Goal: Information Seeking & Learning: Learn about a topic

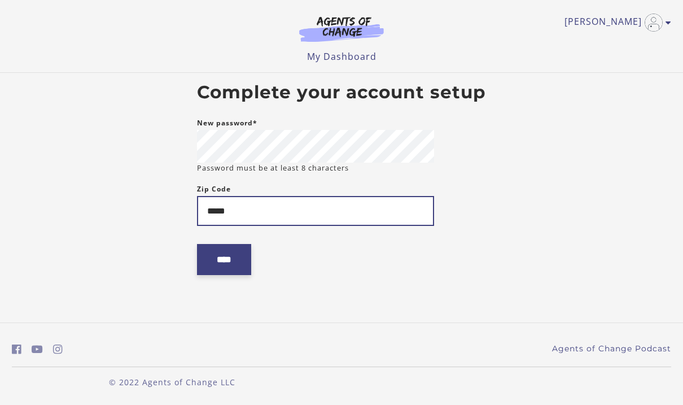
type input "*****"
click at [219, 255] on input "****" at bounding box center [224, 259] width 54 height 31
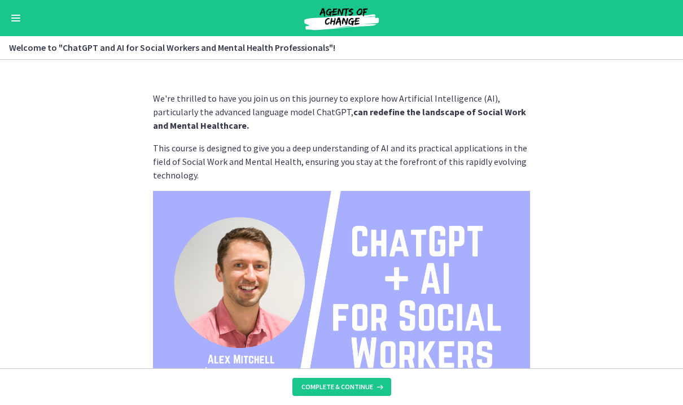
click at [556, 291] on section "We're thrilled to have you join us on this journey to explore how Artificial In…" at bounding box center [341, 214] width 683 height 308
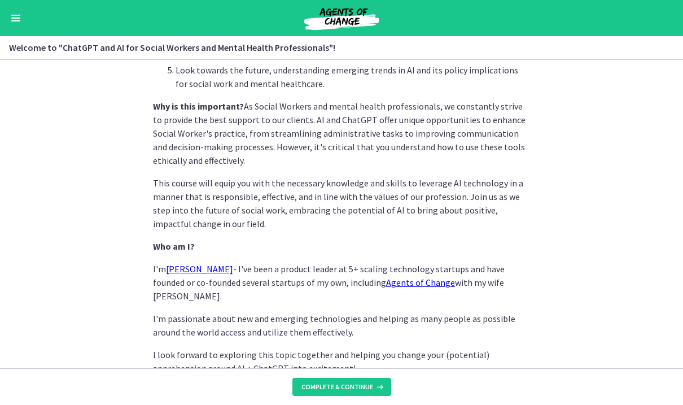
scroll to position [555, 0]
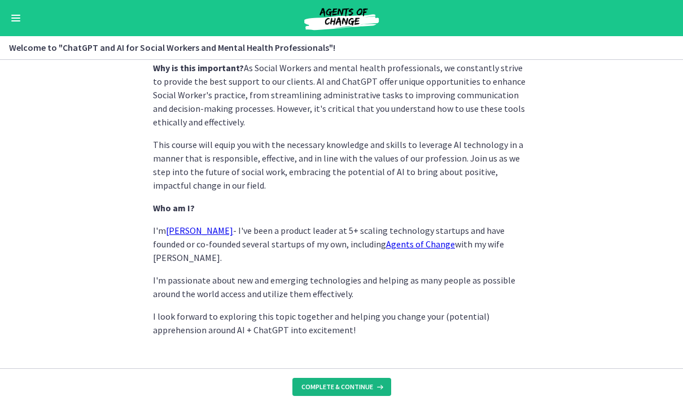
click at [352, 391] on button "Complete & continue" at bounding box center [342, 387] width 99 height 18
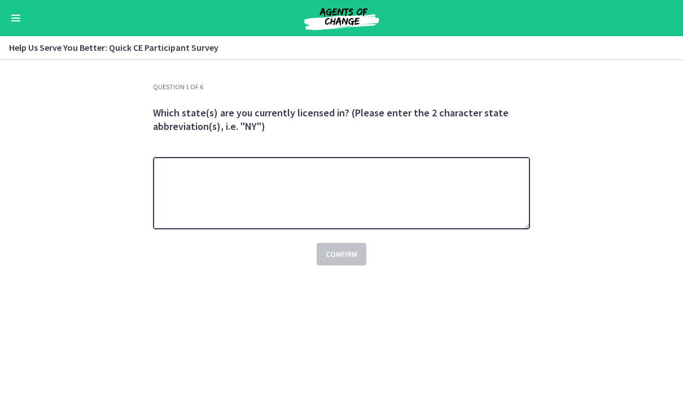
click at [398, 211] on textarea at bounding box center [341, 193] width 377 height 72
type textarea "**"
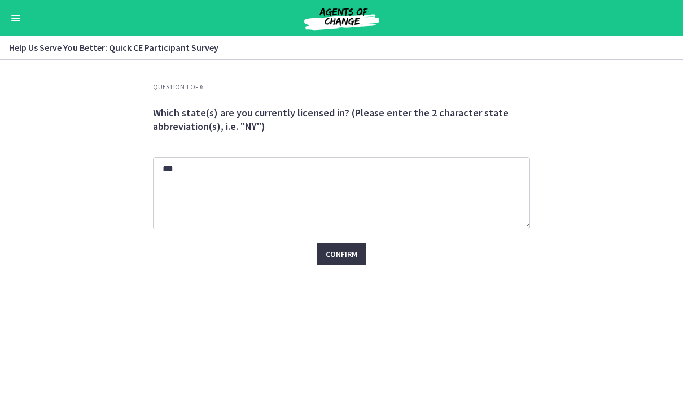
click at [347, 249] on span "Confirm" at bounding box center [342, 254] width 32 height 14
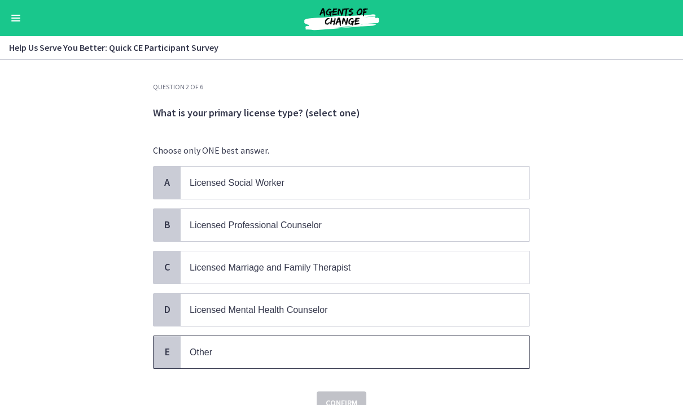
click at [289, 349] on p "Other" at bounding box center [344, 352] width 308 height 14
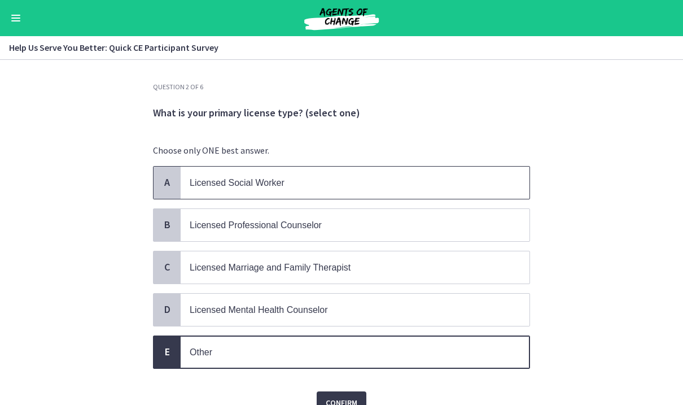
click at [312, 178] on p "Licensed Social Worker" at bounding box center [344, 183] width 308 height 14
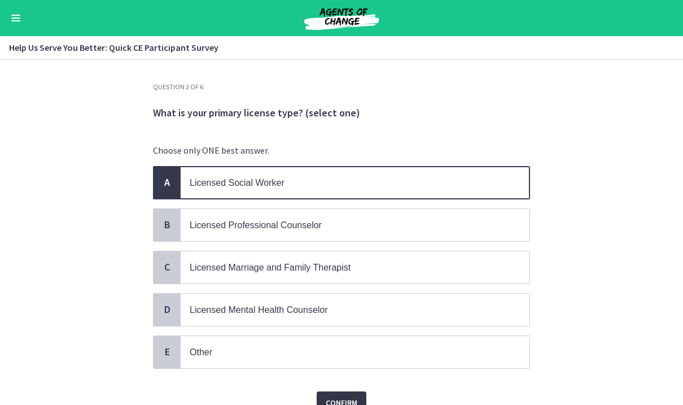
click at [356, 398] on span "Confirm" at bounding box center [342, 403] width 32 height 14
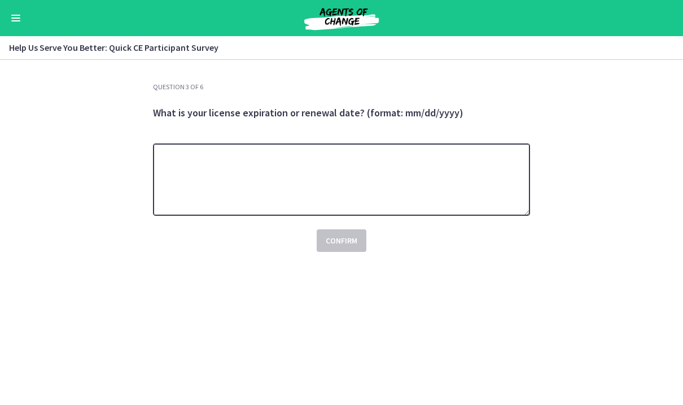
click at [366, 182] on textarea at bounding box center [341, 179] width 377 height 72
type textarea "********"
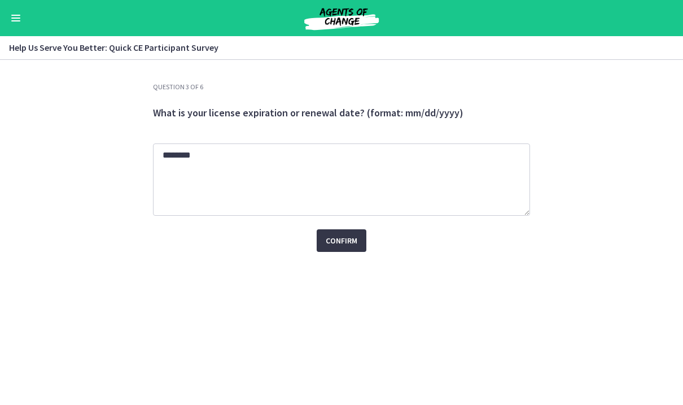
click at [354, 234] on span "Confirm" at bounding box center [342, 241] width 32 height 14
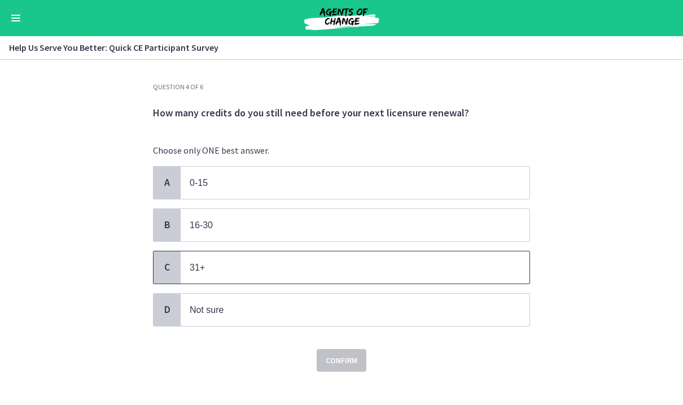
click at [275, 272] on p "31+" at bounding box center [344, 267] width 308 height 14
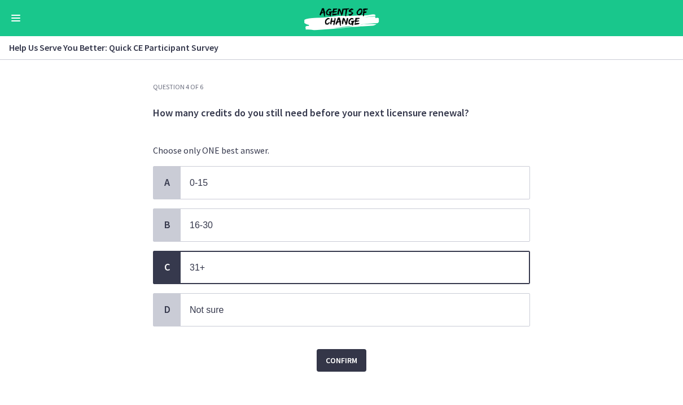
click at [346, 365] on button "Confirm" at bounding box center [342, 360] width 50 height 23
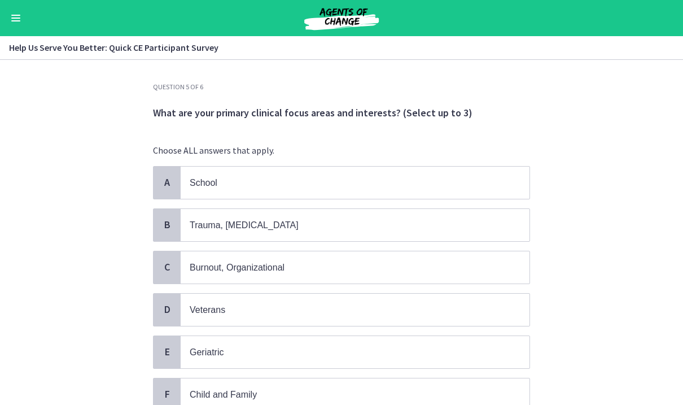
click at [609, 256] on section "Question 5 of 6 What are your primary clinical focus areas and interests? (Sele…" at bounding box center [341, 232] width 683 height 345
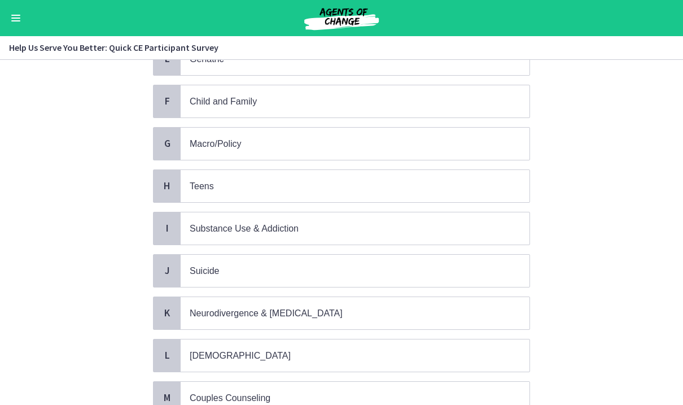
scroll to position [294, 0]
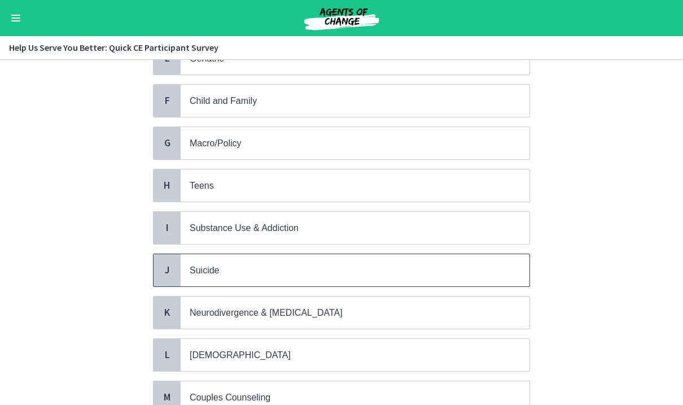
click at [511, 263] on span "Suicide" at bounding box center [355, 270] width 349 height 32
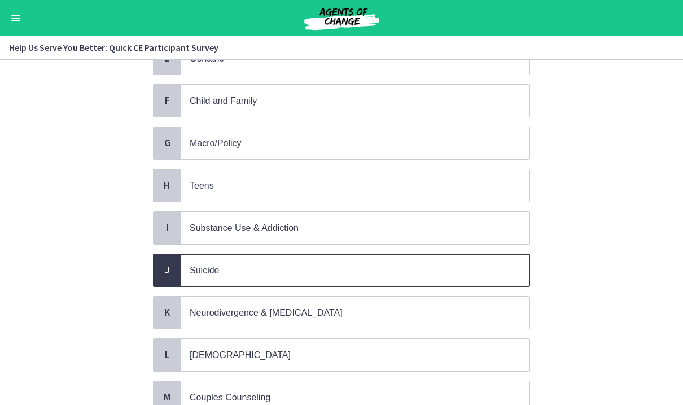
click at [638, 294] on section "Question 5 of 6 What are your primary clinical focus areas and interests? (Sele…" at bounding box center [341, 232] width 683 height 345
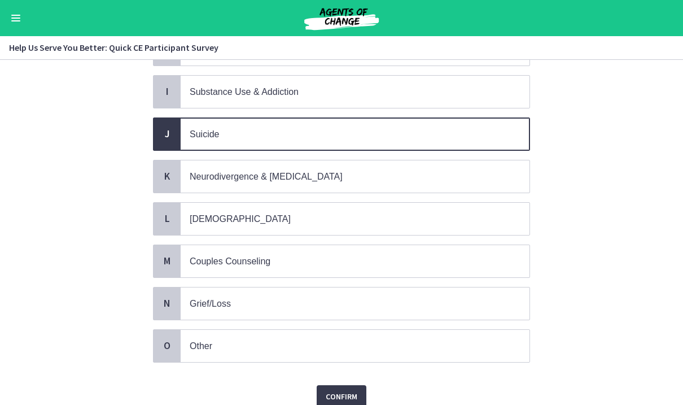
scroll to position [469, 0]
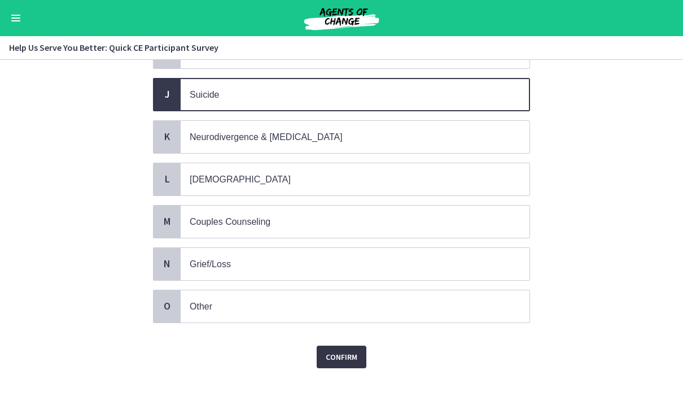
click at [331, 354] on span "Confirm" at bounding box center [342, 357] width 32 height 14
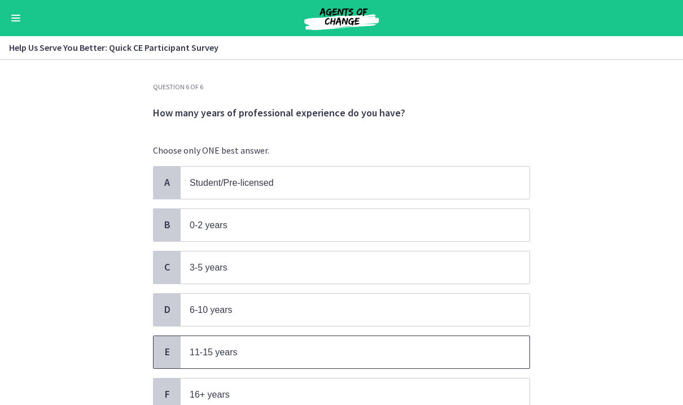
click at [331, 354] on p "11-15 years" at bounding box center [344, 352] width 308 height 14
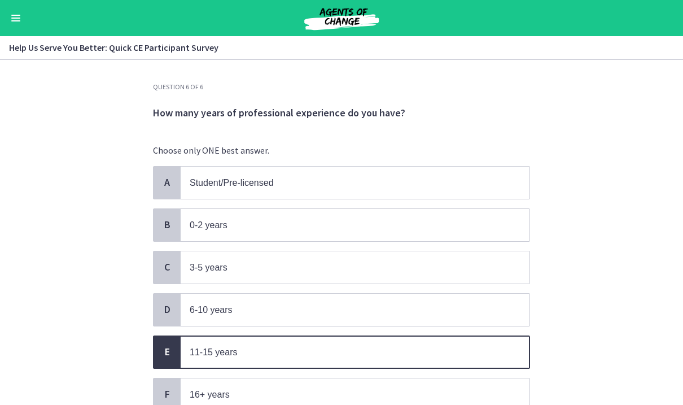
click at [583, 317] on section "Question 6 of 6 How many years of professional experience do you have? Choose o…" at bounding box center [341, 232] width 683 height 345
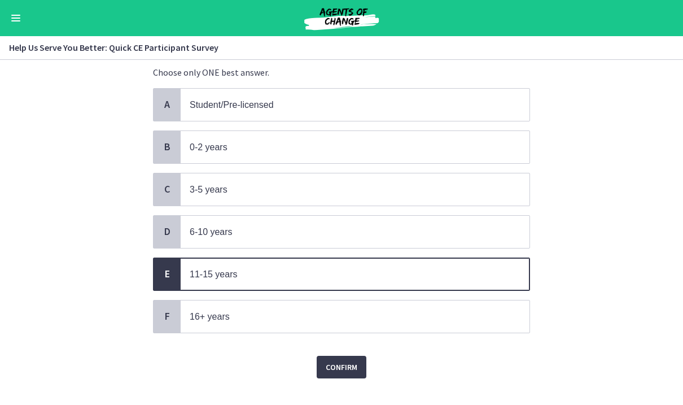
scroll to position [93, 0]
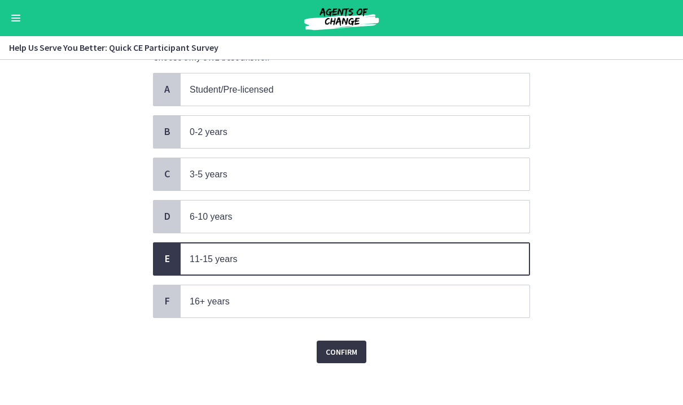
click at [358, 345] on button "Confirm" at bounding box center [342, 352] width 50 height 23
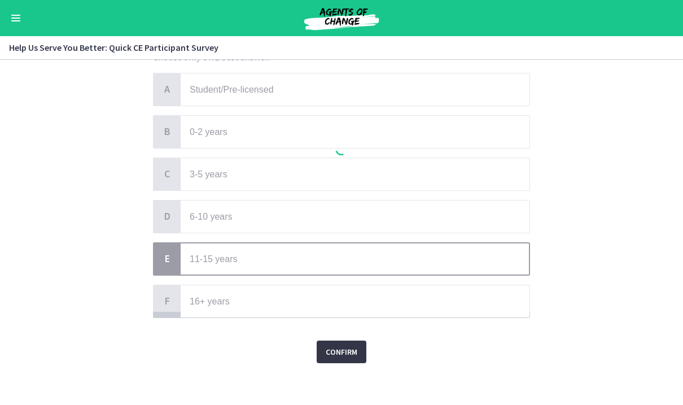
scroll to position [0, 0]
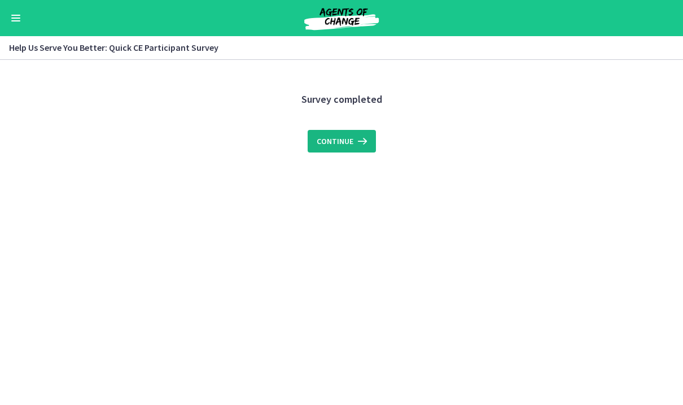
click at [351, 141] on span "Continue" at bounding box center [335, 141] width 37 height 14
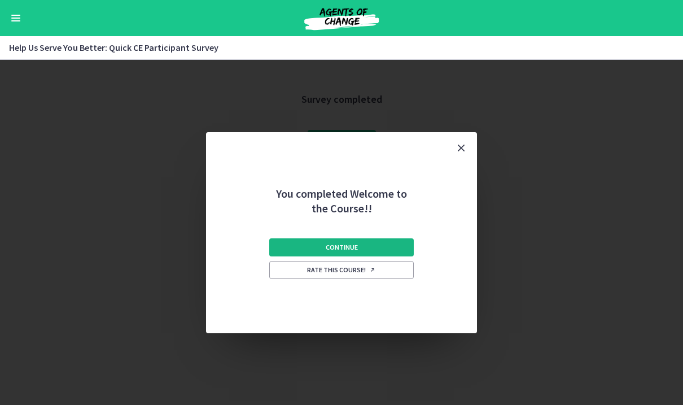
click at [351, 250] on span "Continue" at bounding box center [342, 247] width 32 height 9
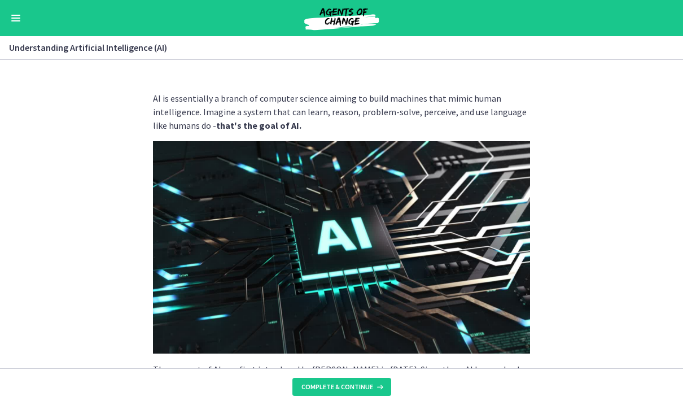
click at [573, 299] on section "AI is essentially a branch of computer science aiming to build machines that mi…" at bounding box center [341, 214] width 683 height 308
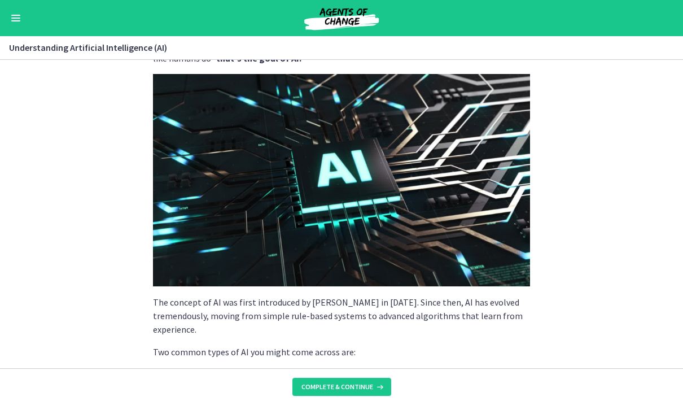
scroll to position [68, 0]
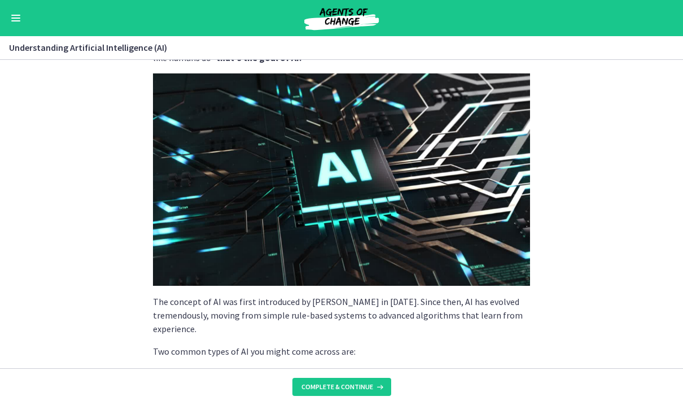
click at [358, 209] on img at bounding box center [341, 179] width 377 height 212
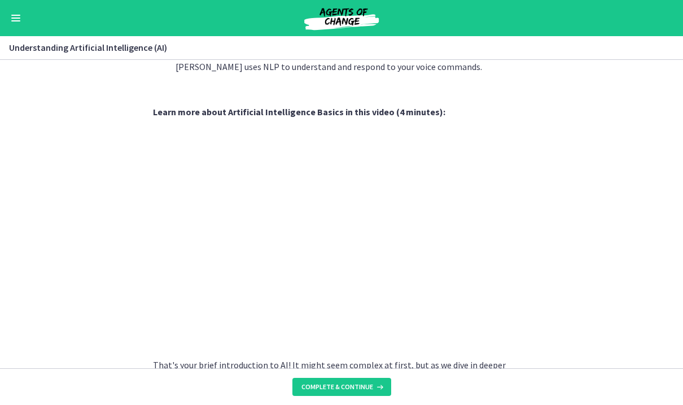
scroll to position [474, 0]
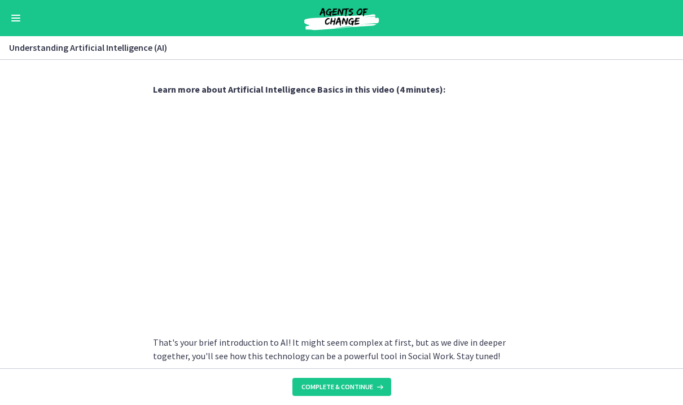
click at [541, 352] on section "AI is essentially a branch of computer science aiming to build machines that mi…" at bounding box center [341, 214] width 683 height 308
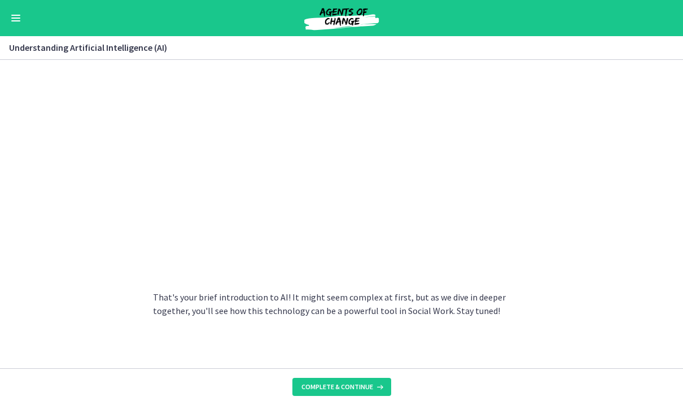
scroll to position [522, 0]
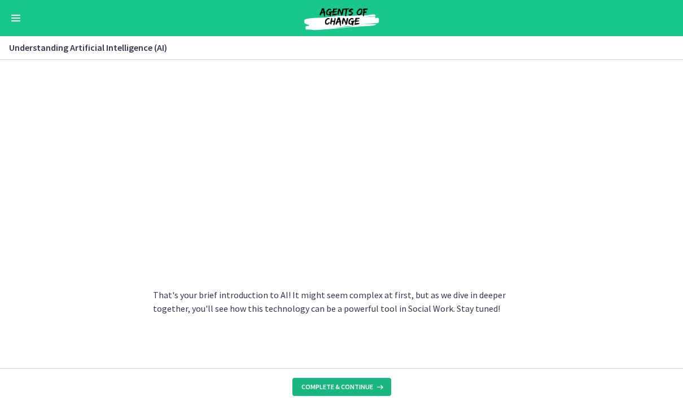
click at [337, 389] on span "Complete & continue" at bounding box center [338, 386] width 72 height 9
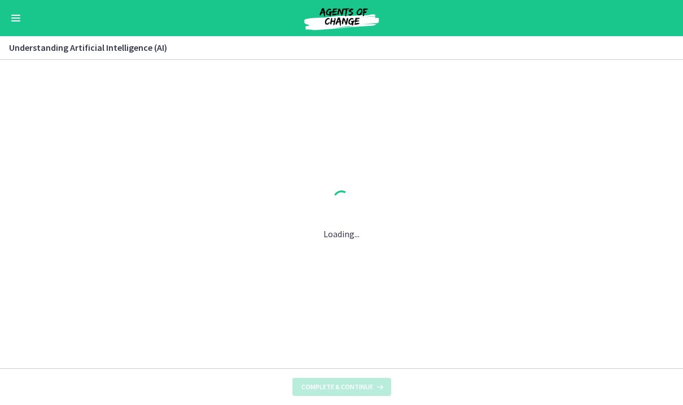
scroll to position [0, 0]
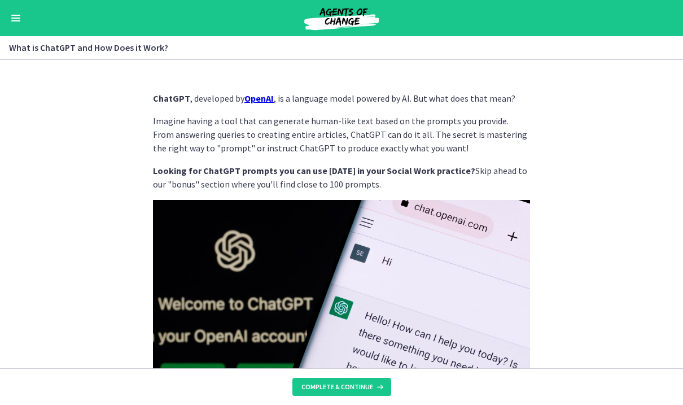
click at [579, 273] on section "ChatGPT , developed by OpenAI , is a language model powered by AI. But what doe…" at bounding box center [341, 214] width 683 height 308
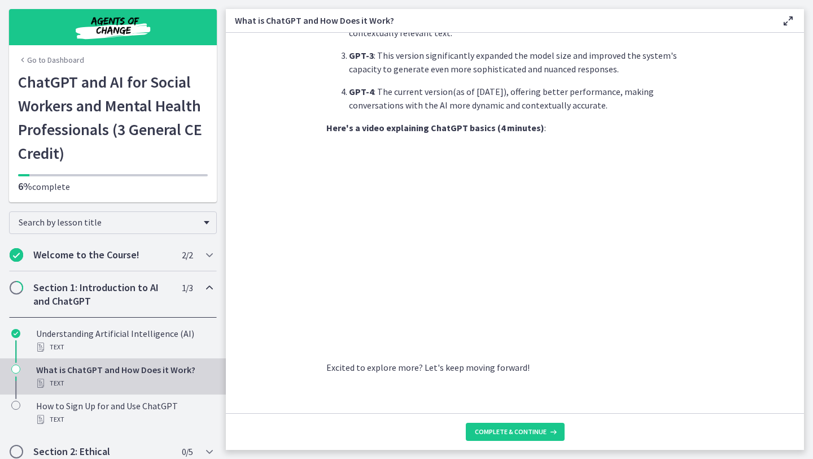
scroll to position [513, 0]
click at [510, 404] on span "Complete & continue" at bounding box center [511, 431] width 72 height 9
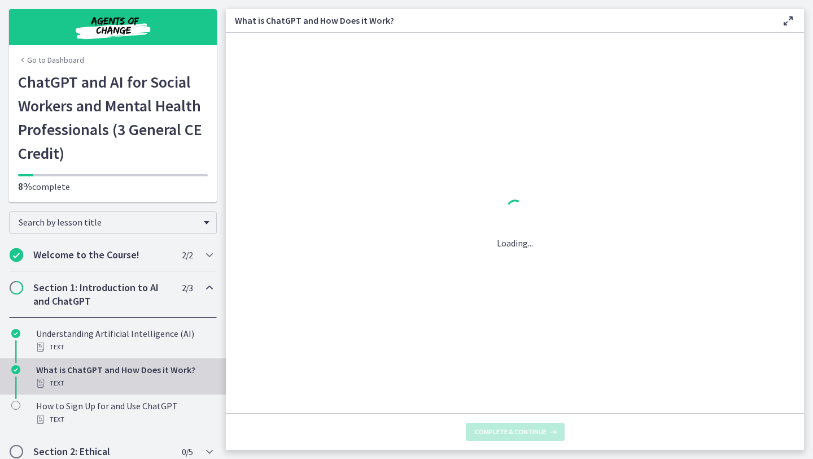
scroll to position [0, 0]
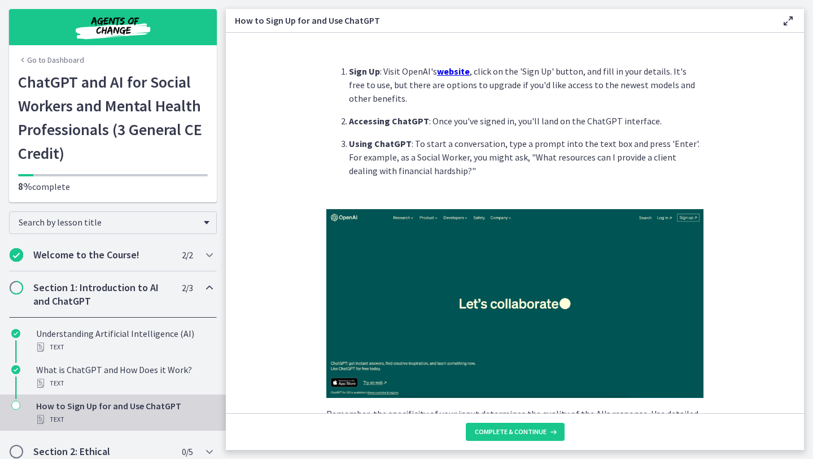
click at [683, 355] on section "Sign Up : Visit OpenAI's website , click on the 'Sign Up' button, and fill in y…" at bounding box center [515, 223] width 578 height 380
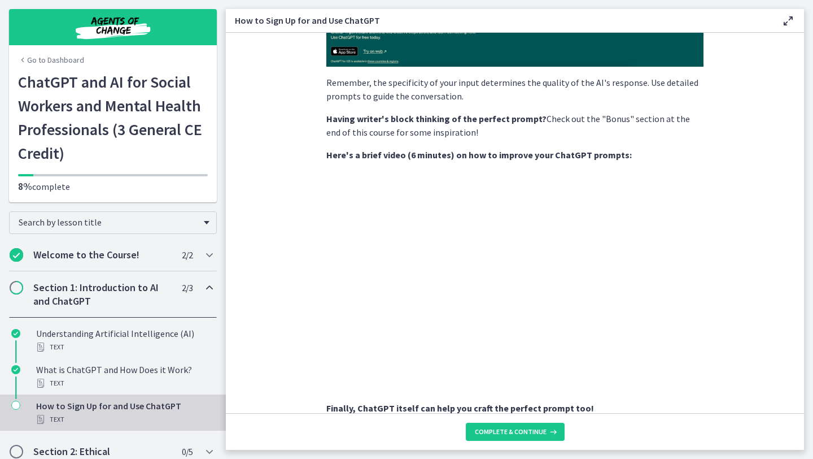
scroll to position [339, 0]
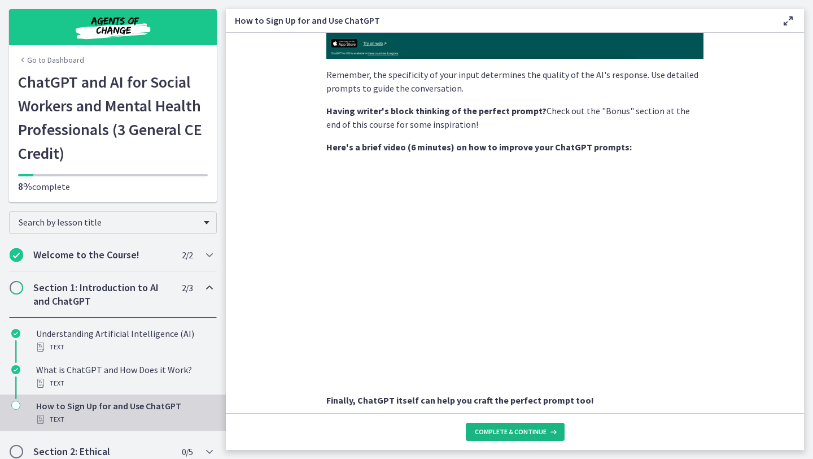
click at [484, 404] on span "Complete & continue" at bounding box center [511, 431] width 72 height 9
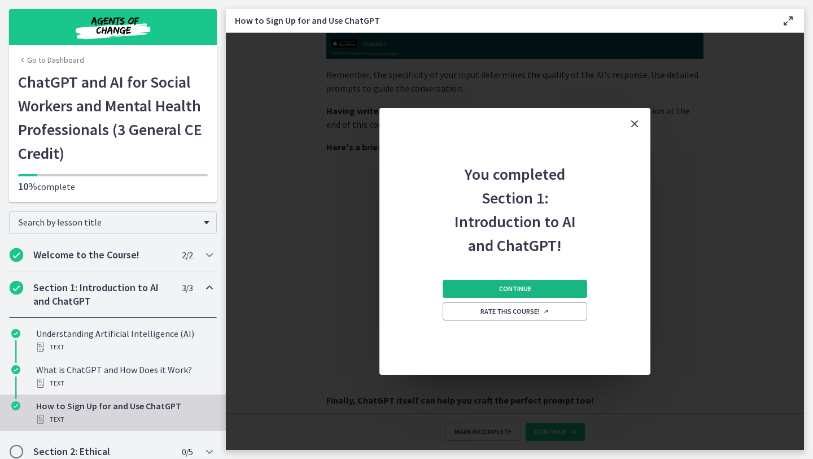
click at [550, 292] on button "Continue" at bounding box center [515, 289] width 145 height 18
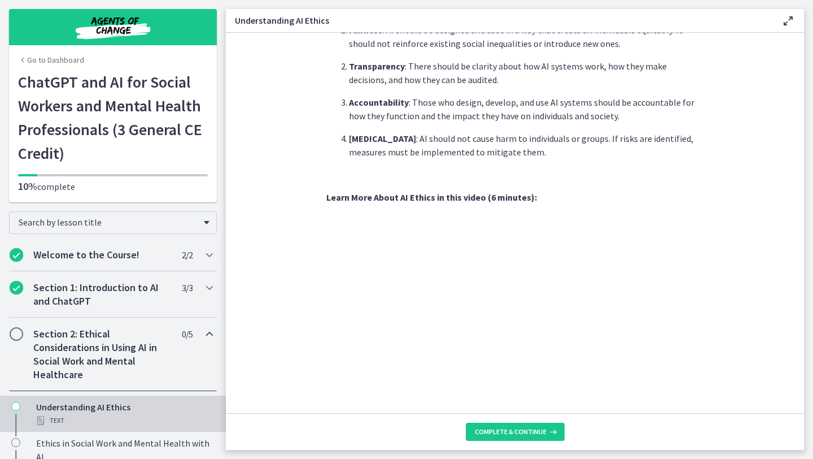
scroll to position [407, 0]
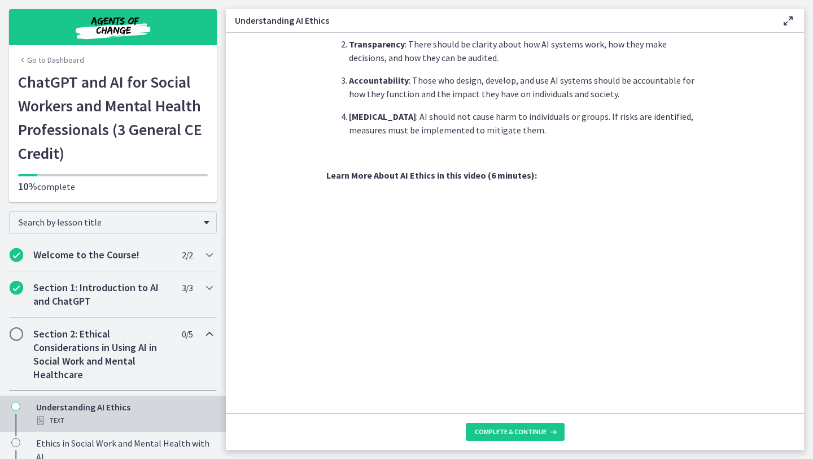
click at [505, 404] on footer "Complete & continue" at bounding box center [515, 431] width 578 height 37
click at [505, 404] on span "Complete & continue" at bounding box center [511, 431] width 72 height 9
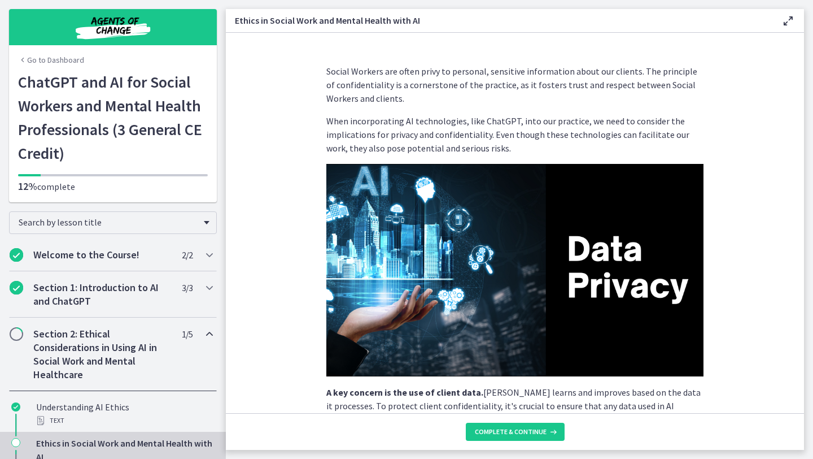
click at [567, 389] on p "A key concern is the use of client data. [PERSON_NAME] learns and improves base…" at bounding box center [514, 412] width 377 height 54
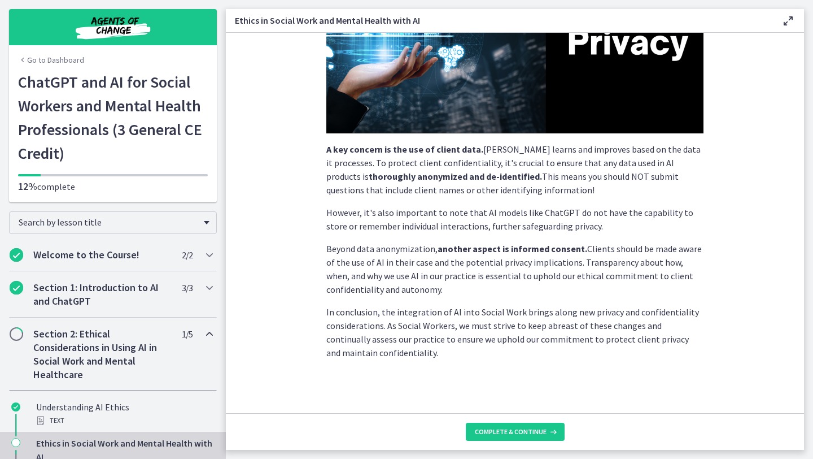
scroll to position [243, 0]
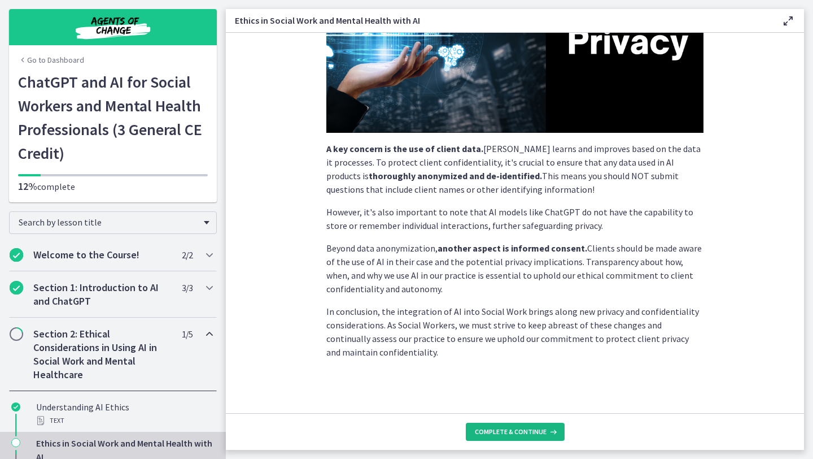
click at [528, 404] on span "Complete & continue" at bounding box center [511, 431] width 72 height 9
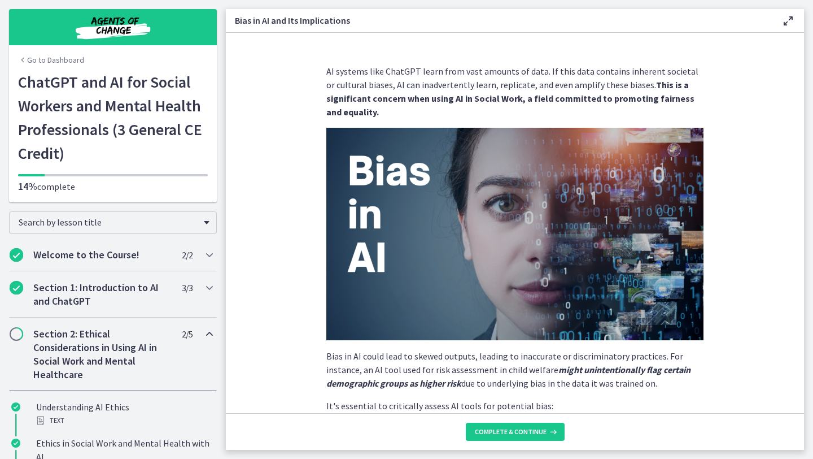
click at [539, 404] on p "It's essential to critically assess AI tools for potential bias:" at bounding box center [514, 406] width 377 height 14
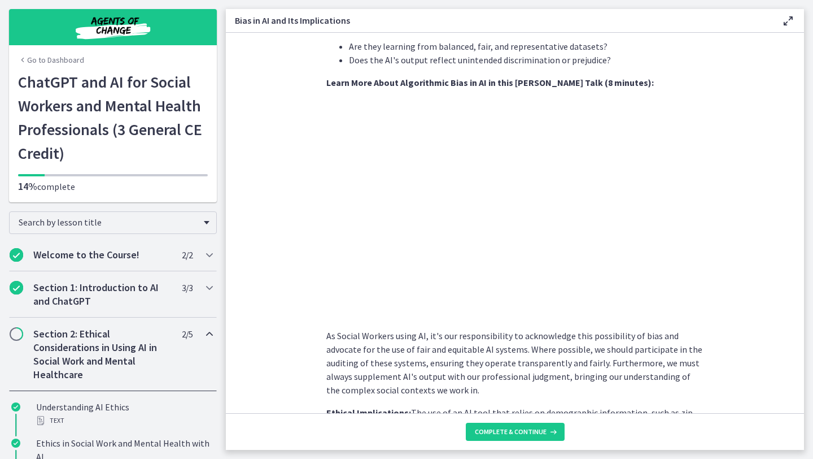
scroll to position [384, 0]
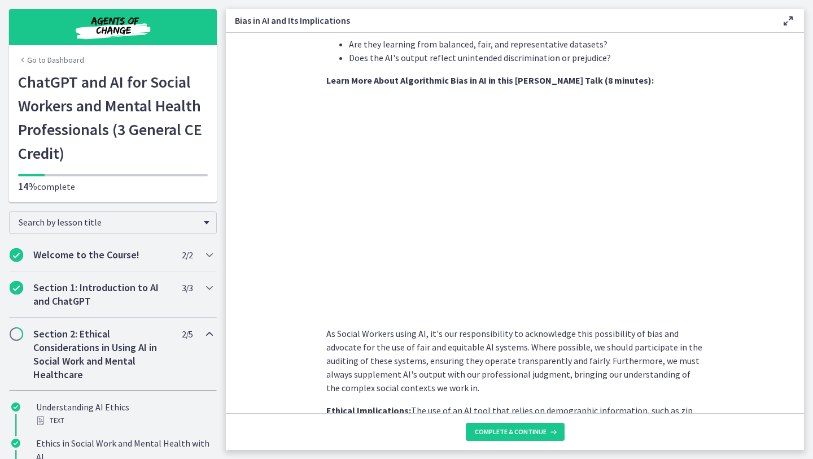
click at [566, 352] on p "As Social Workers using AI, it's our responsibility to acknowledge this possibi…" at bounding box center [514, 360] width 377 height 68
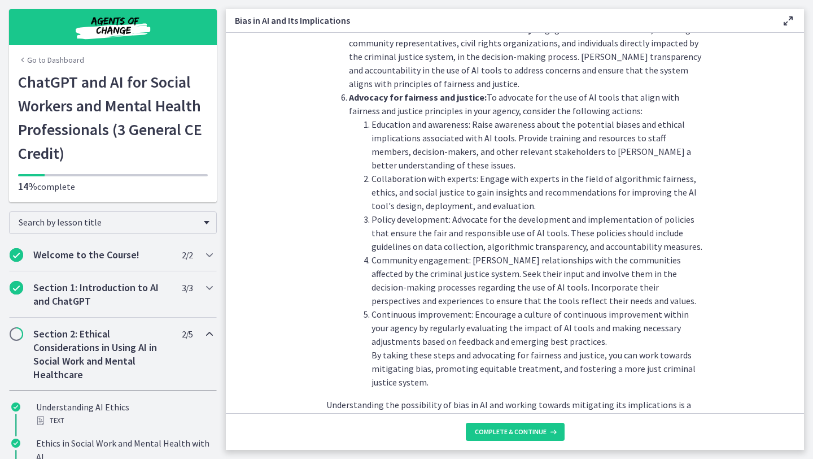
scroll to position [1223, 0]
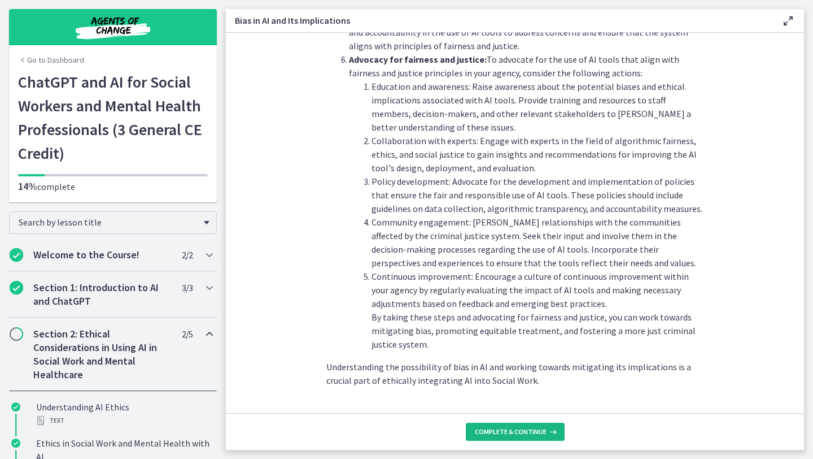
click at [528, 404] on span "Complete & continue" at bounding box center [511, 431] width 72 height 9
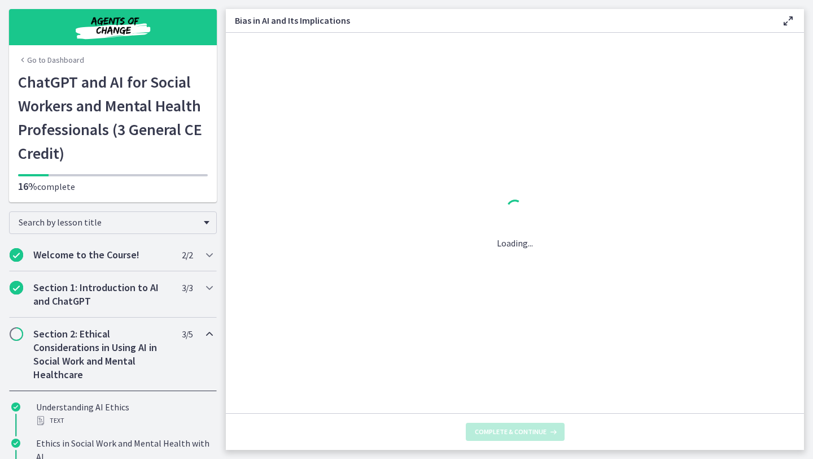
scroll to position [0, 0]
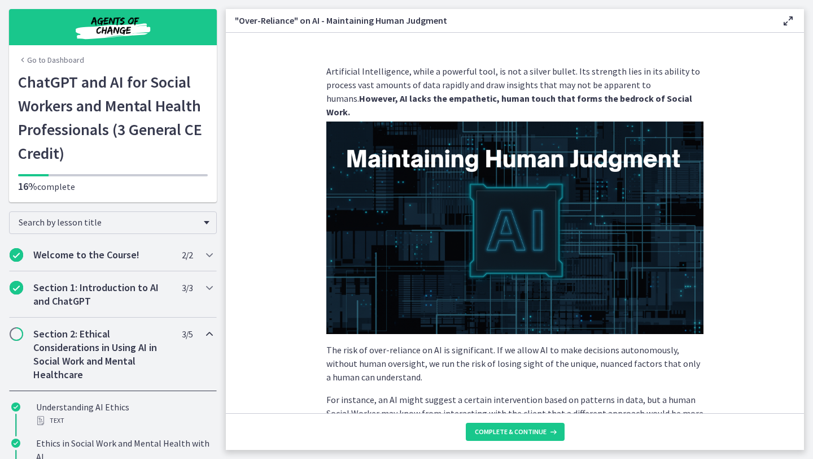
click at [683, 335] on section "Artificial Intelligence, while a powerful tool, is not a silver bullet. Its str…" at bounding box center [515, 223] width 578 height 380
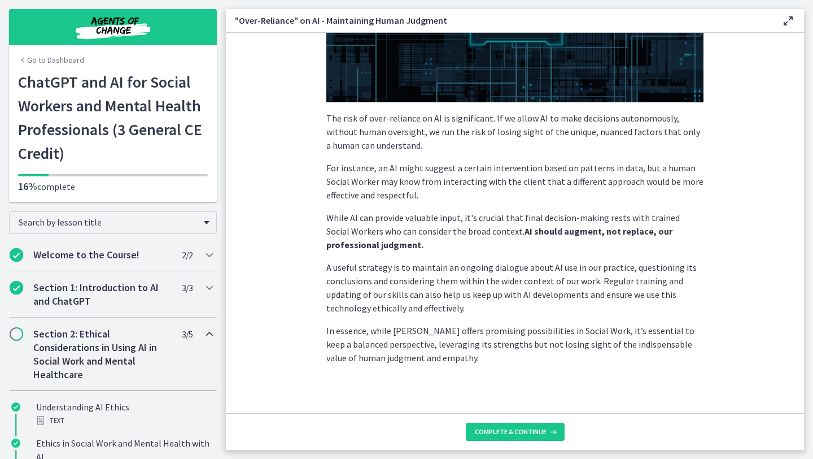
scroll to position [237, 0]
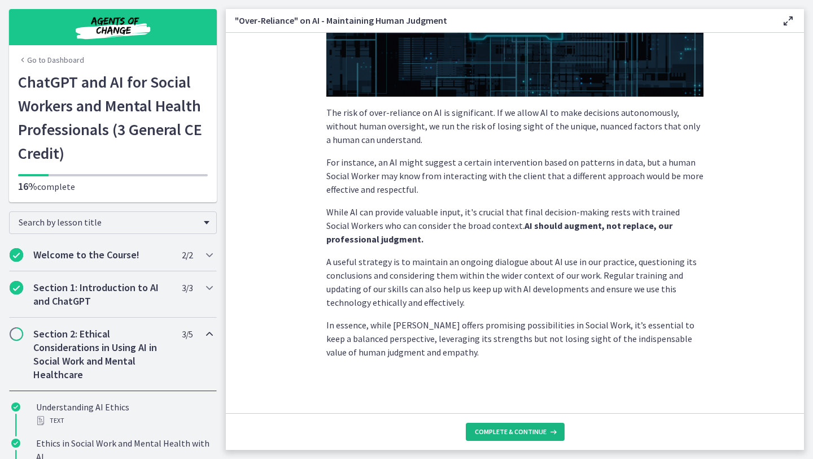
click at [548, 404] on icon at bounding box center [552, 431] width 11 height 9
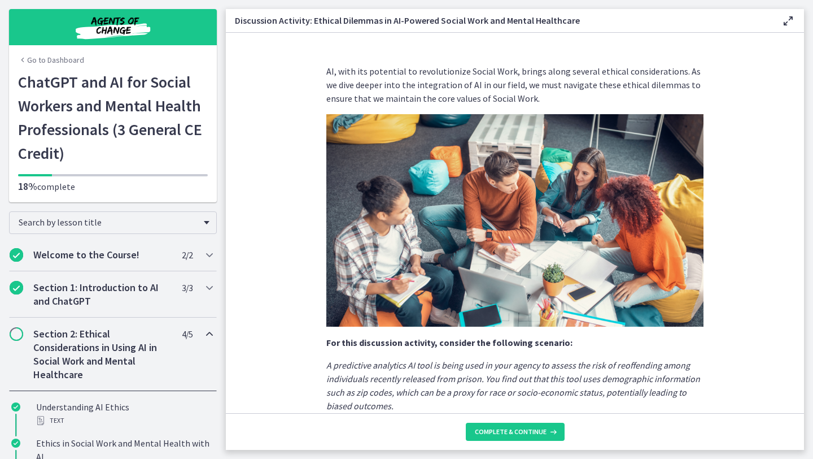
click at [683, 324] on section "AI, with its potential to revolutionize Social Work, brings along several ethic…" at bounding box center [515, 223] width 578 height 380
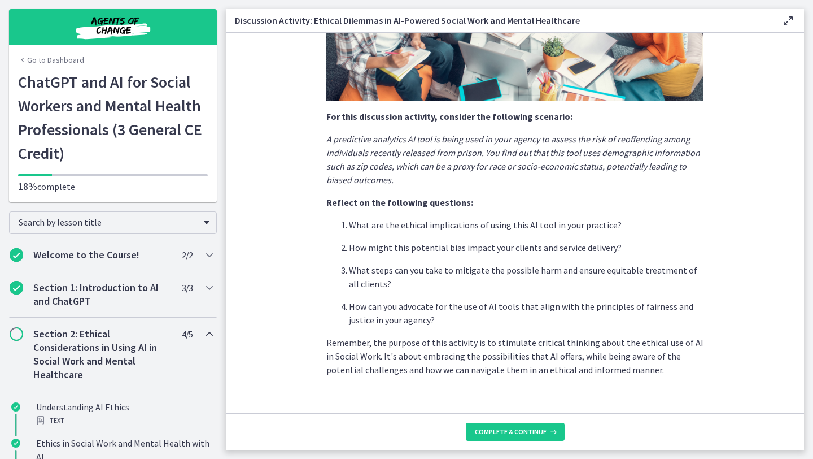
scroll to position [243, 0]
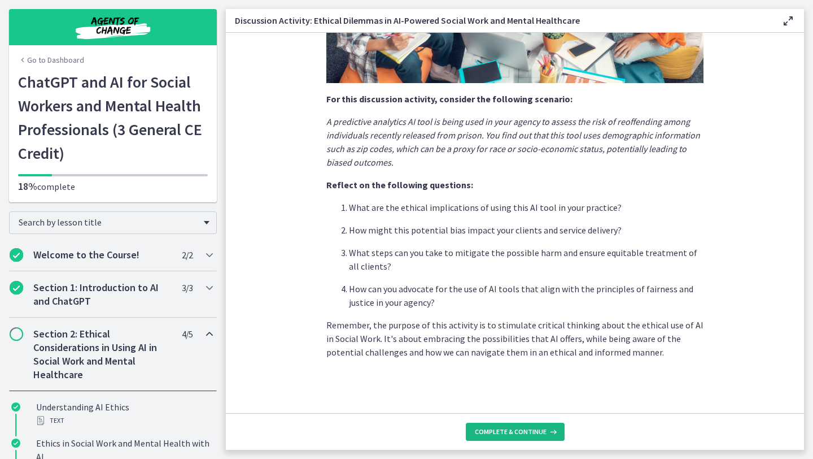
click at [553, 404] on button "Complete & continue" at bounding box center [515, 431] width 99 height 18
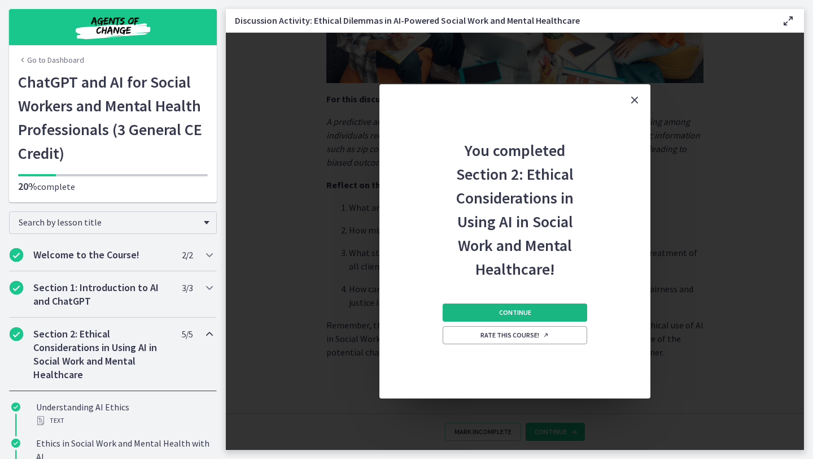
click at [563, 315] on button "Continue" at bounding box center [515, 312] width 145 height 18
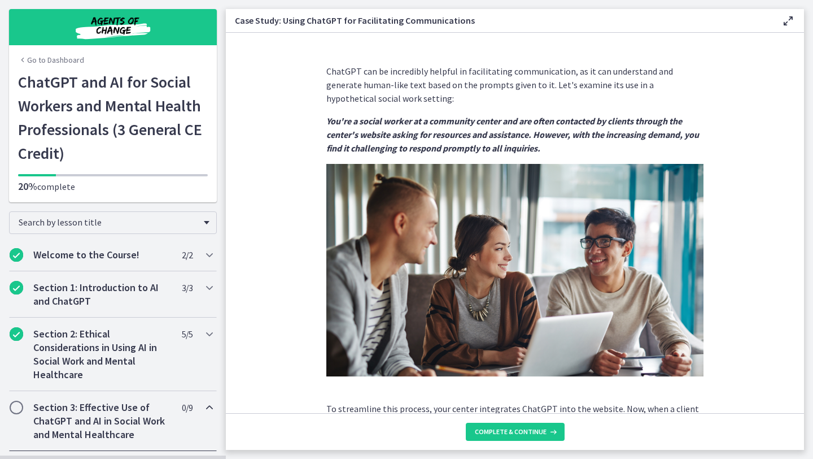
click at [683, 304] on section "ChatGPT can be incredibly helpful in facilitating communication, as it can unde…" at bounding box center [515, 223] width 578 height 380
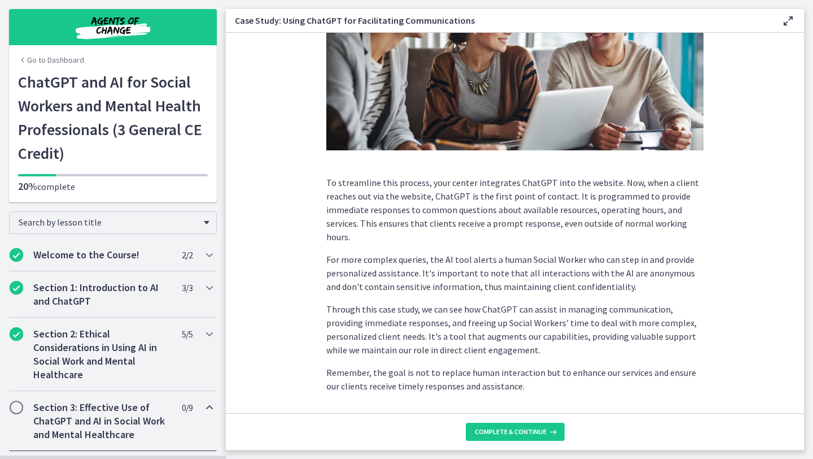
scroll to position [246, 0]
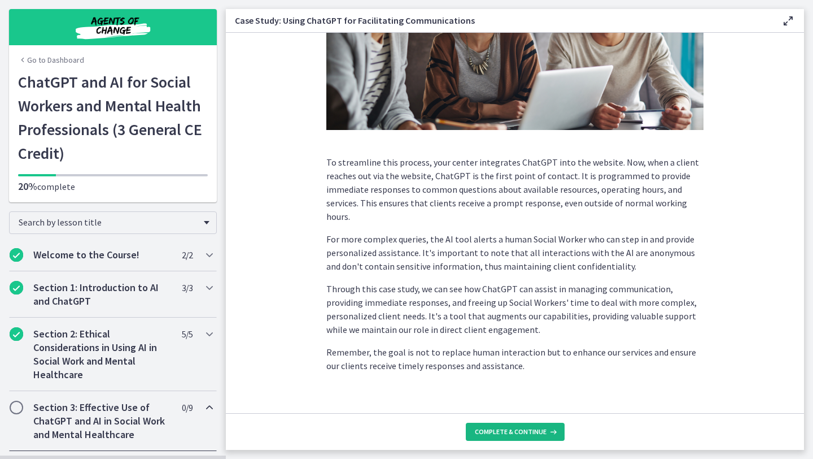
click at [539, 404] on span "Complete & continue" at bounding box center [511, 431] width 72 height 9
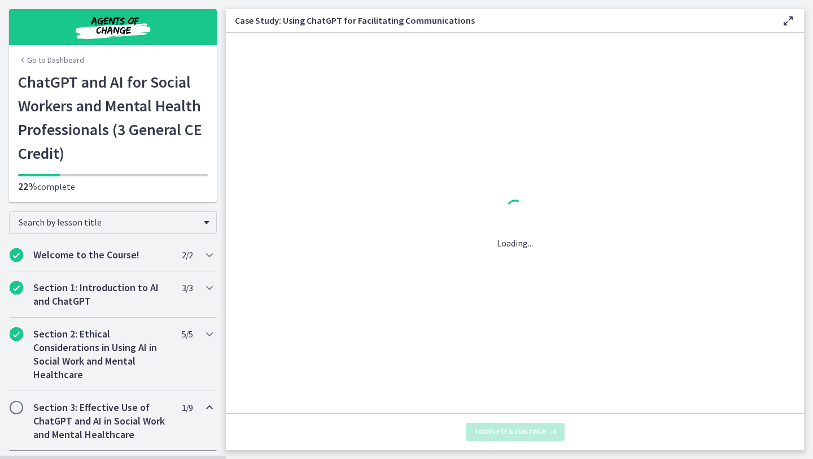
scroll to position [0, 0]
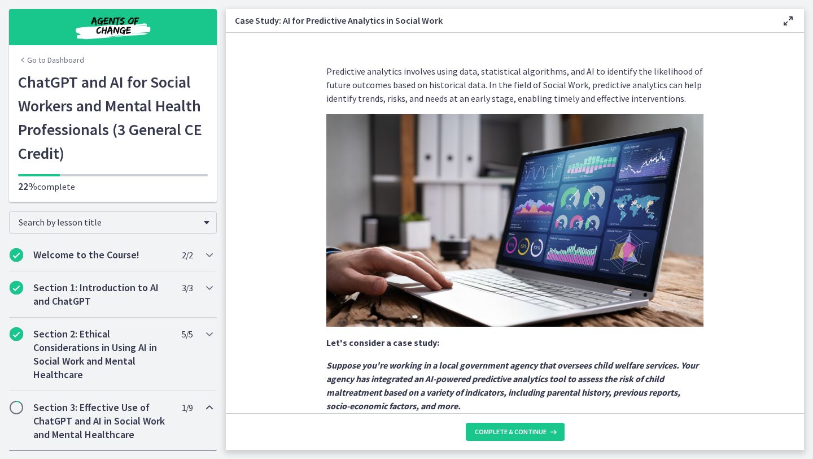
click at [643, 381] on strong "Suppose you're working in a local government agency that oversees child welfare…" at bounding box center [512, 385] width 372 height 52
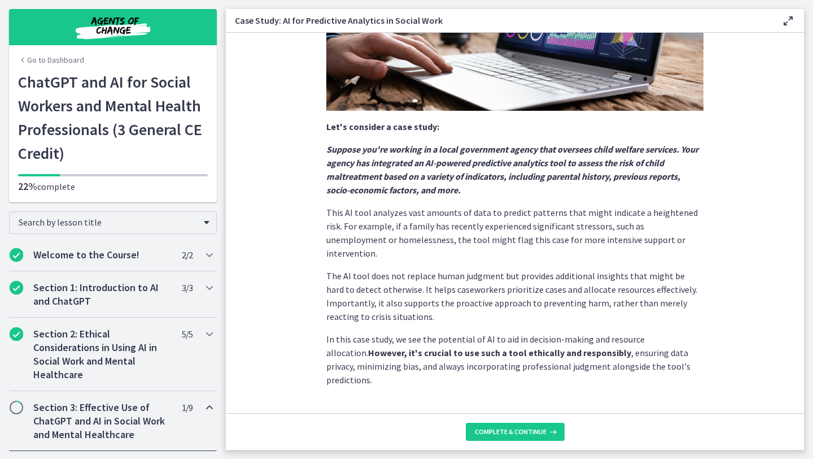
scroll to position [216, 0]
click at [554, 404] on icon at bounding box center [552, 431] width 11 height 9
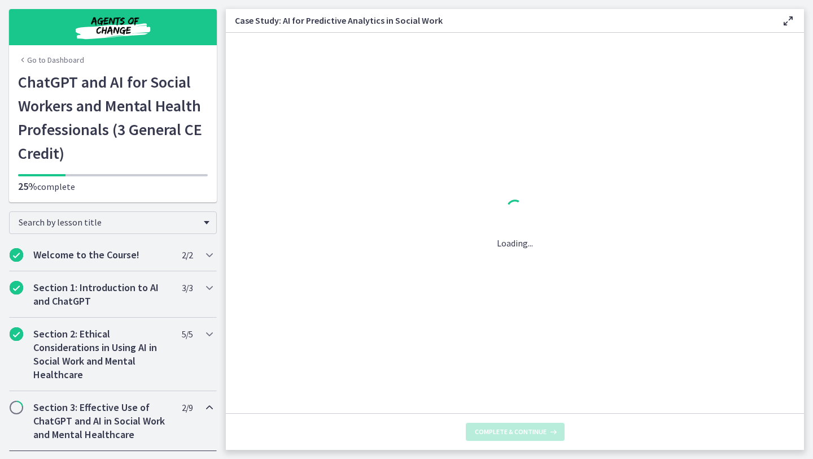
scroll to position [0, 0]
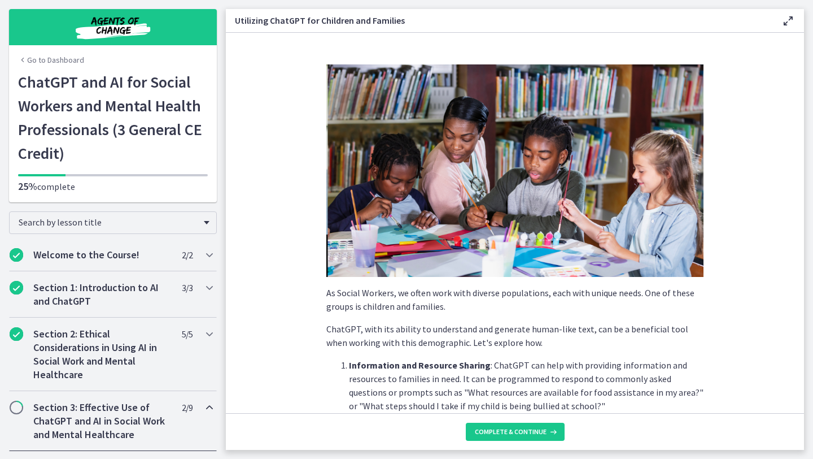
click at [613, 395] on p "Information and Resource Sharing : ChatGPT can help with providing information …" at bounding box center [526, 385] width 355 height 54
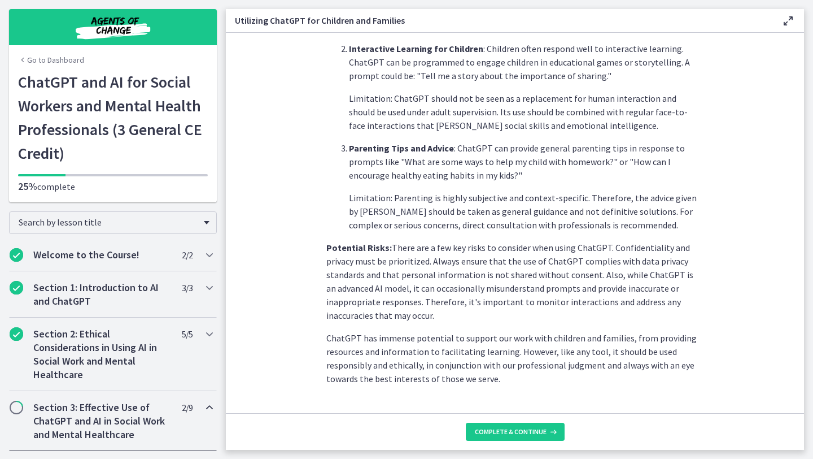
scroll to position [456, 0]
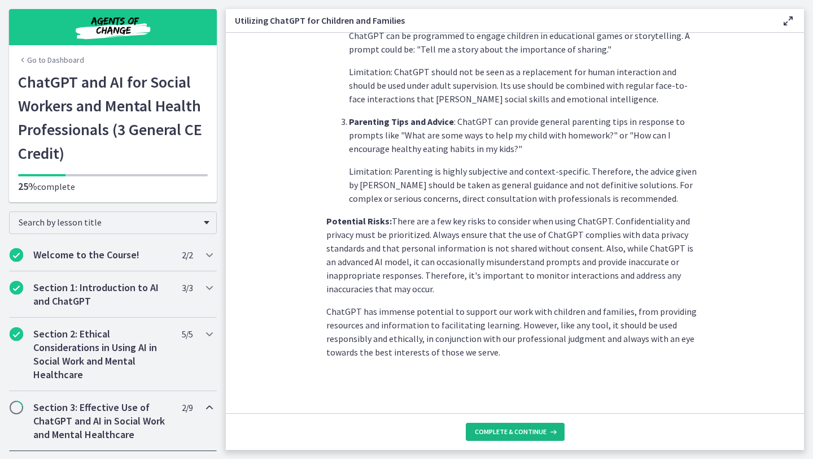
click at [519, 404] on span "Complete & continue" at bounding box center [511, 431] width 72 height 9
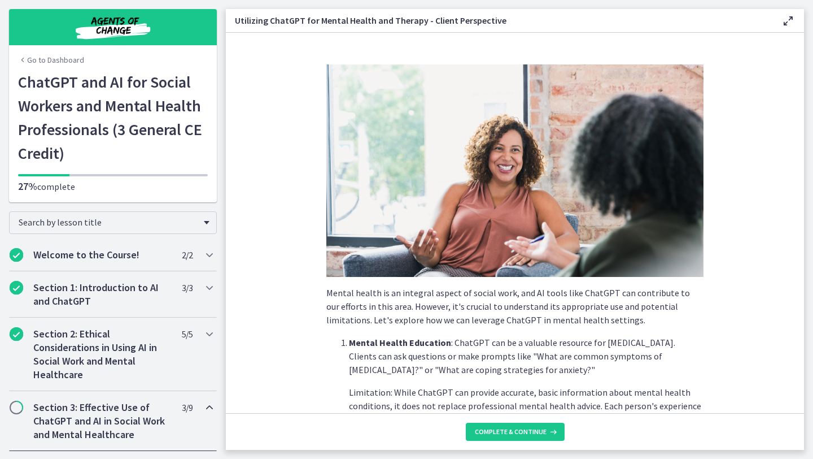
click at [624, 391] on p "Limitation: While ChatGPT can provide accurate, basic information about mental …" at bounding box center [526, 412] width 355 height 54
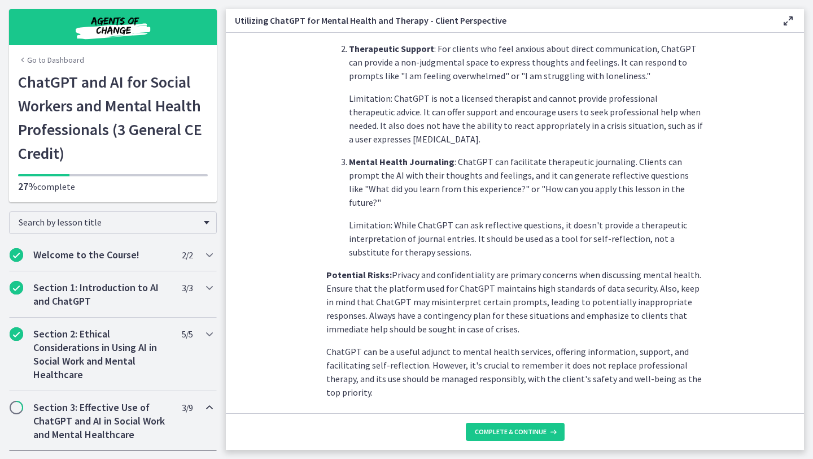
scroll to position [433, 0]
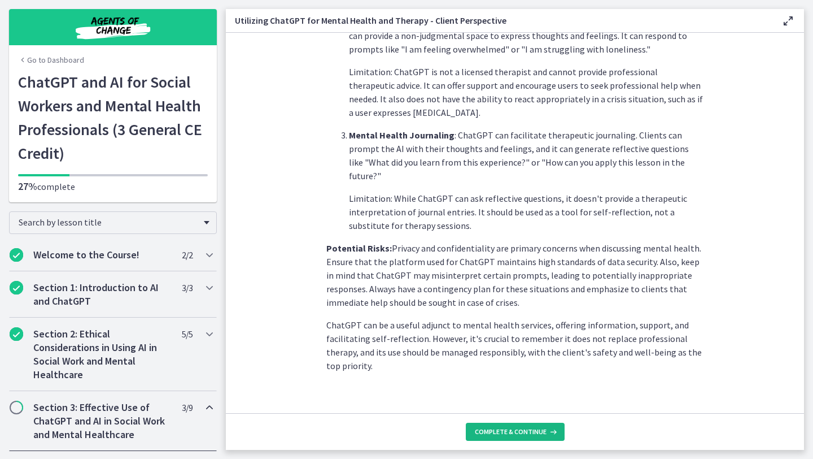
click at [526, 404] on button "Complete & continue" at bounding box center [515, 431] width 99 height 18
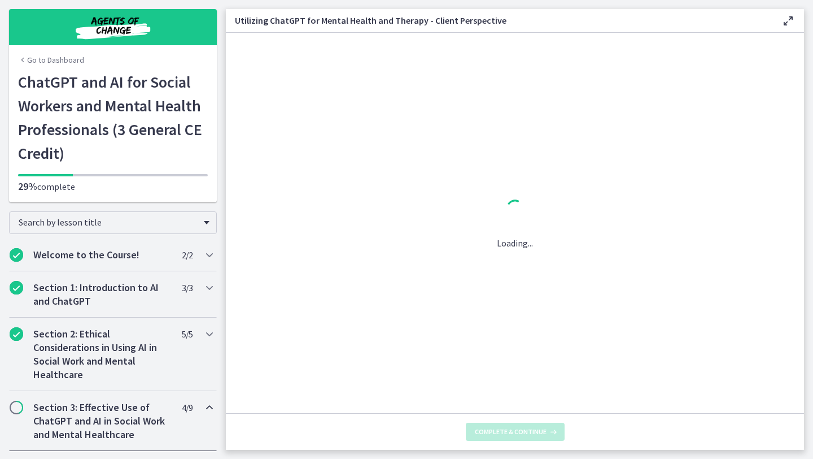
scroll to position [0, 0]
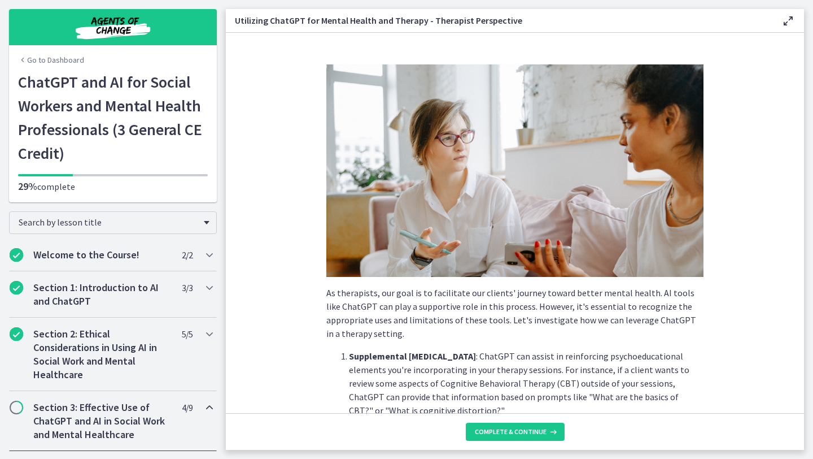
click at [573, 382] on p "Supplemental [MEDICAL_DATA] : ChatGPT can assist in reinforcing psychoeducation…" at bounding box center [526, 383] width 355 height 68
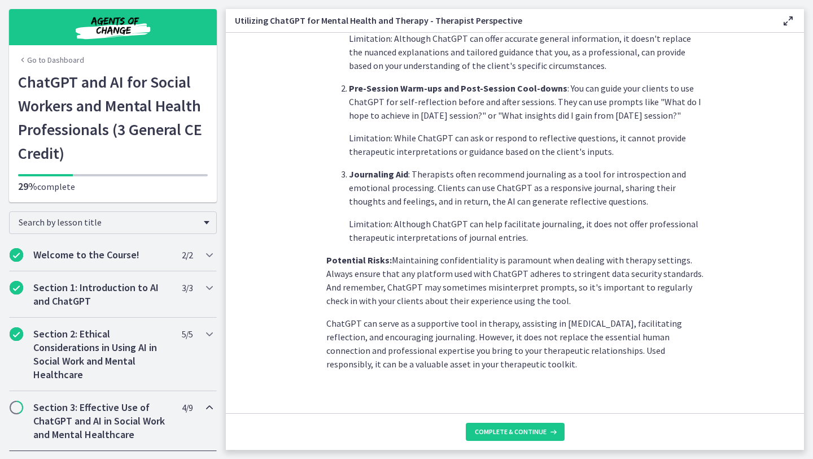
scroll to position [406, 0]
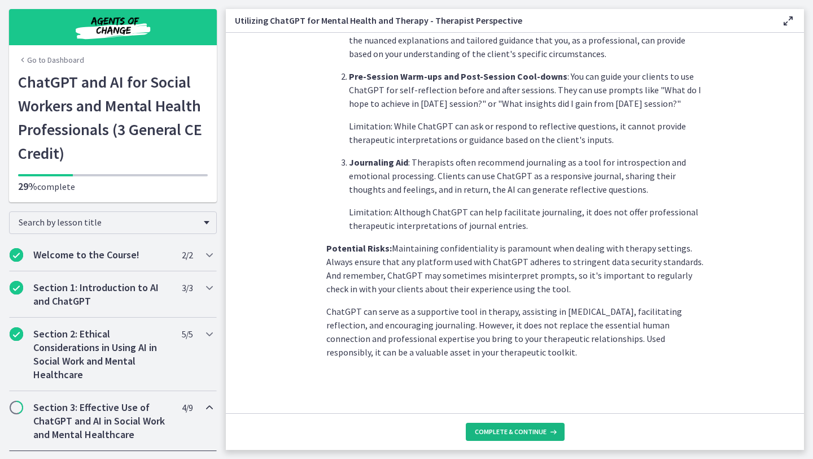
click at [525, 404] on span "Complete & continue" at bounding box center [511, 431] width 72 height 9
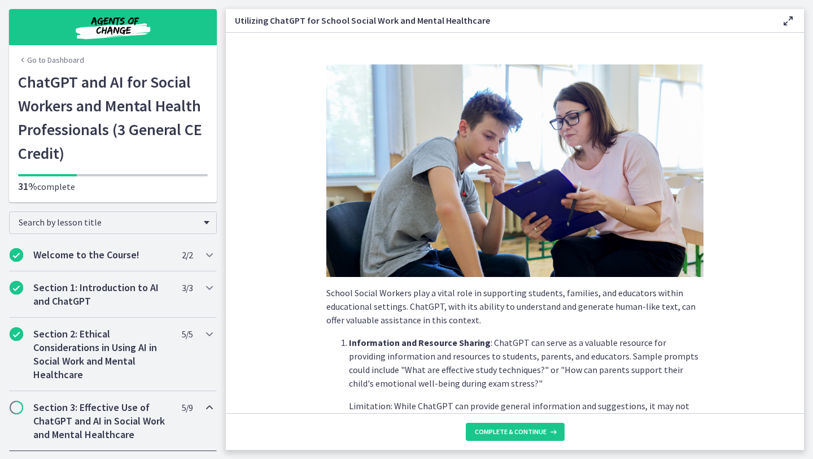
click at [571, 386] on p "Information and Resource Sharing : ChatGPT can serve as a valuable resource for…" at bounding box center [526, 363] width 355 height 54
click at [568, 369] on p "Information and Resource Sharing : ChatGPT can serve as a valuable resource for…" at bounding box center [526, 363] width 355 height 54
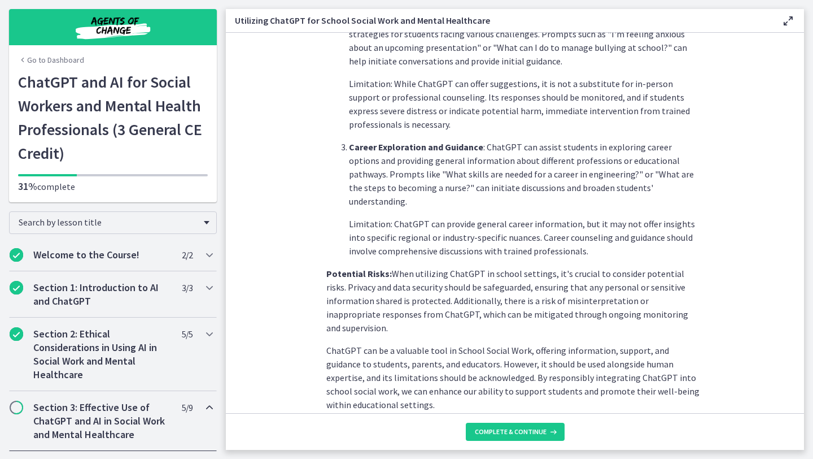
scroll to position [460, 0]
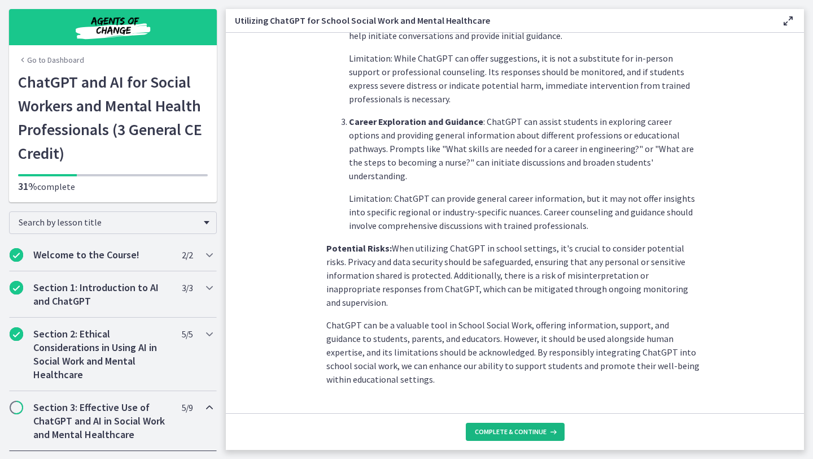
click at [538, 404] on span "Complete & continue" at bounding box center [511, 431] width 72 height 9
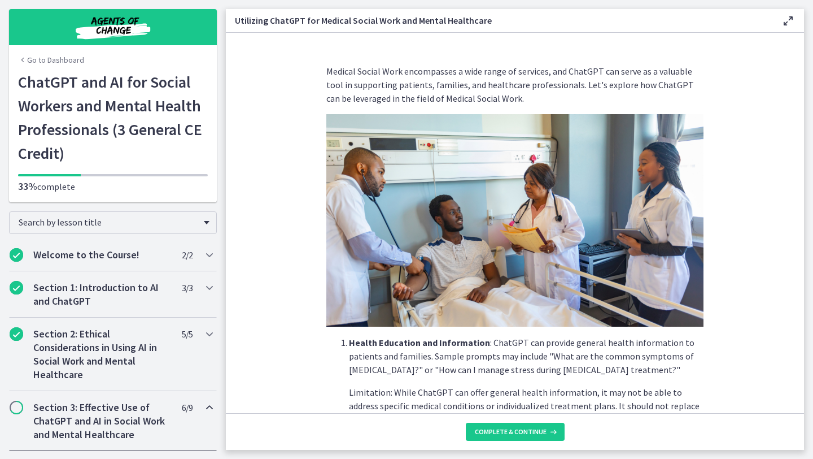
click at [669, 394] on p "Limitation: While ChatGPT can offer general health information, it may not be a…" at bounding box center [526, 405] width 355 height 41
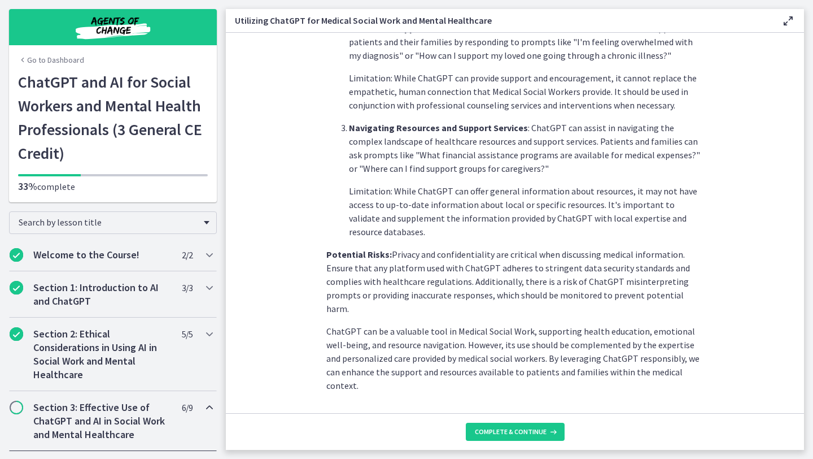
scroll to position [420, 0]
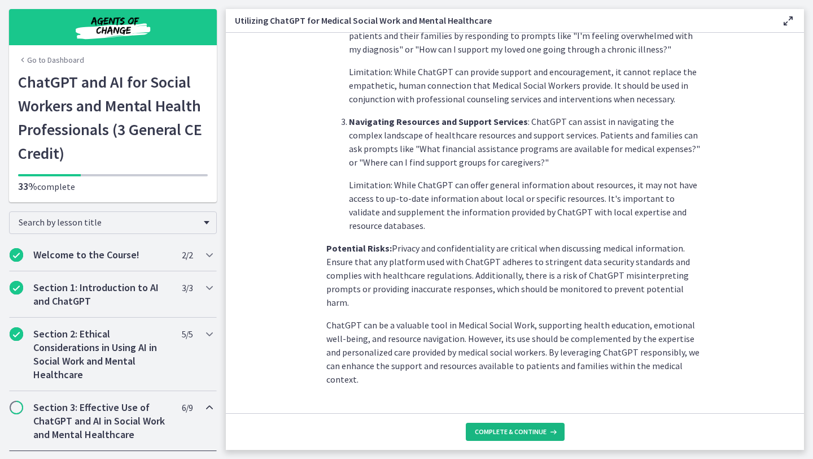
click at [539, 404] on span "Complete & continue" at bounding box center [511, 431] width 72 height 9
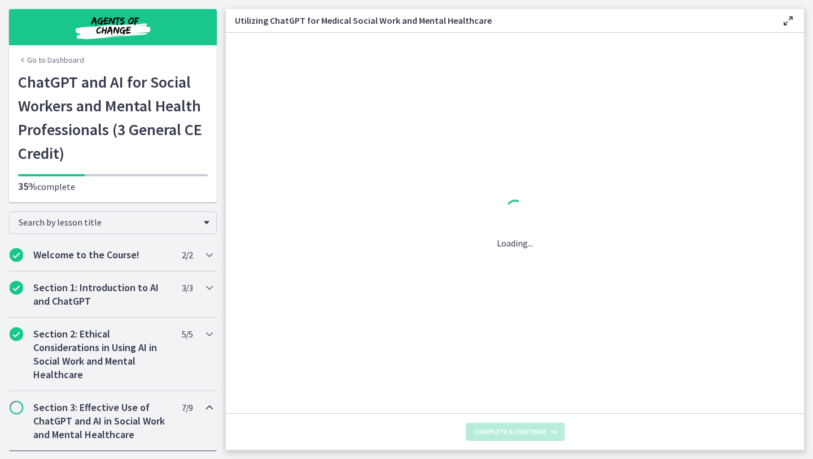
scroll to position [0, 0]
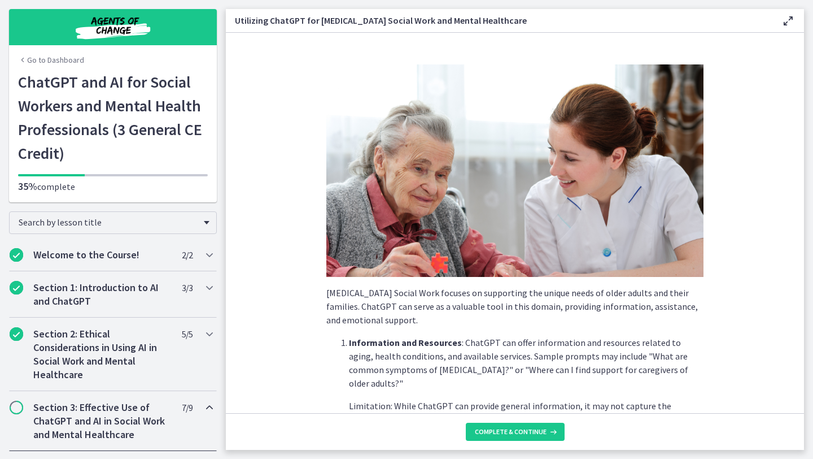
click at [643, 399] on p "Limitation: While ChatGPT can provide general information, it may not capture t…" at bounding box center [526, 426] width 355 height 54
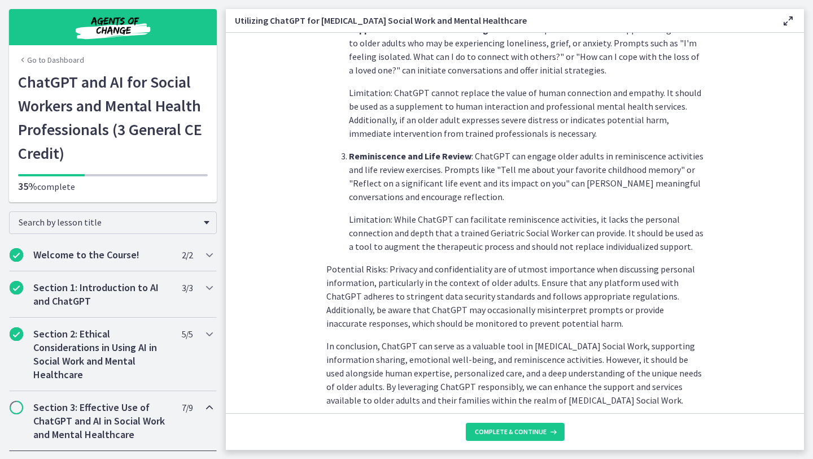
scroll to position [452, 0]
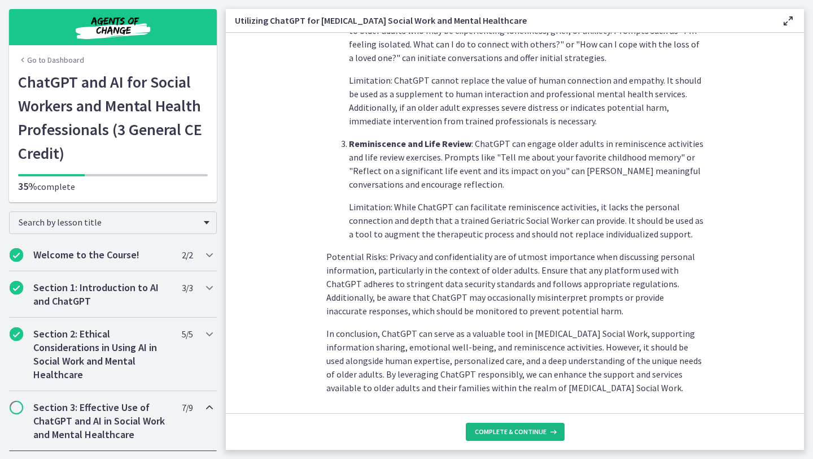
click at [548, 404] on icon at bounding box center [552, 431] width 11 height 9
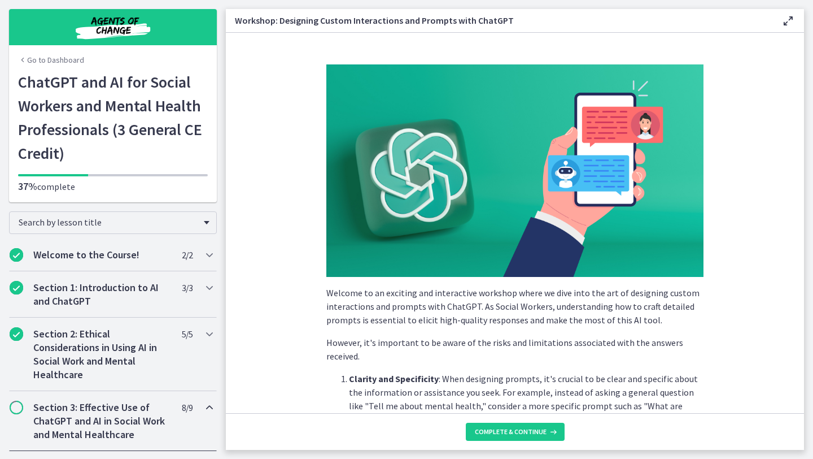
click at [622, 393] on p "Clarity and Specificity : When designing prompts, it's crucial to be clear and …" at bounding box center [526, 399] width 355 height 54
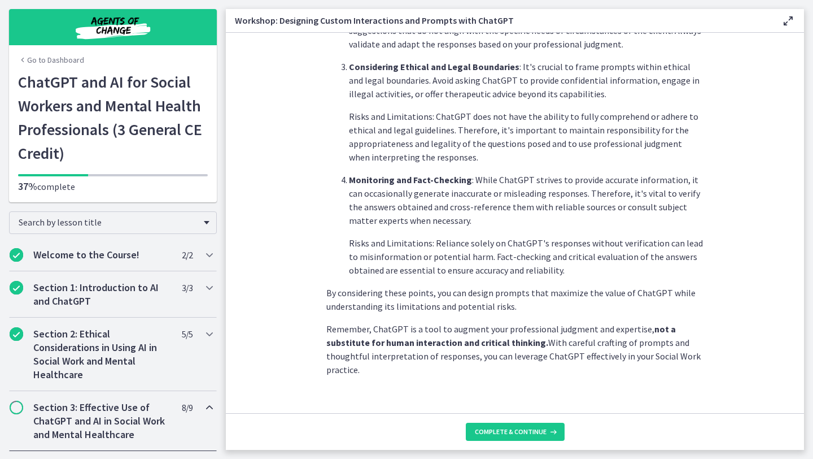
scroll to position [569, 0]
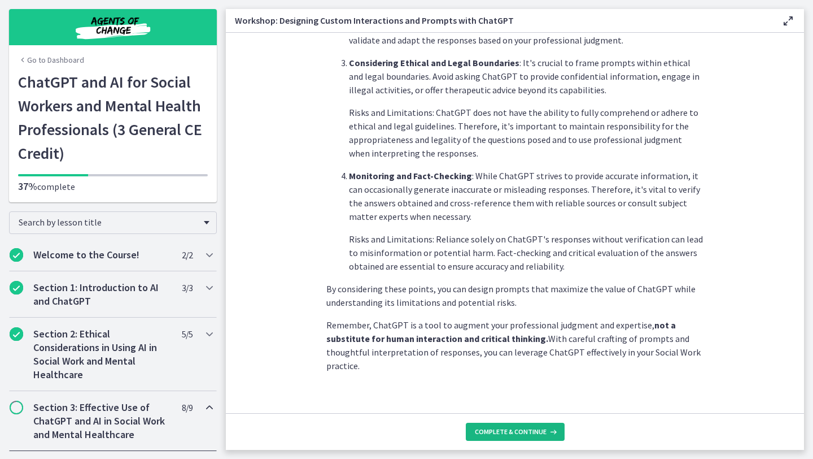
click at [559, 404] on button "Complete & continue" at bounding box center [515, 431] width 99 height 18
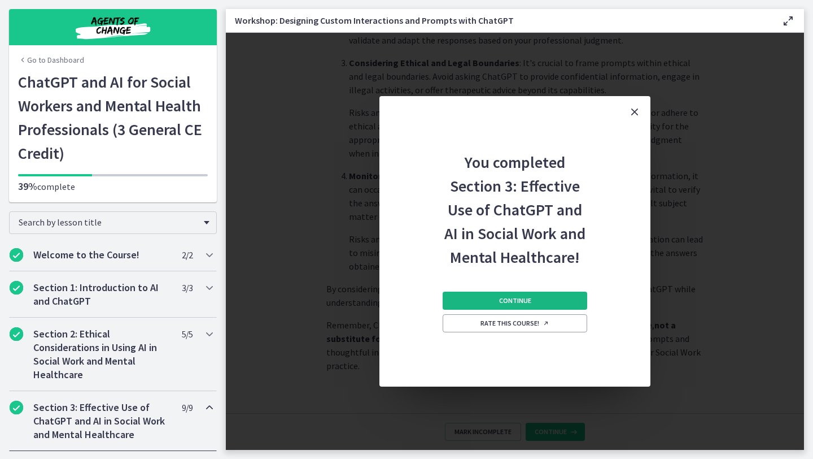
click at [521, 301] on span "Continue" at bounding box center [515, 300] width 32 height 9
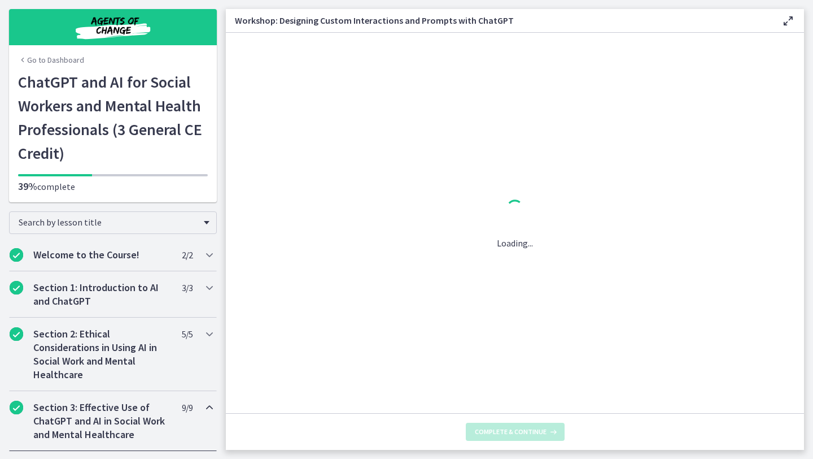
scroll to position [0, 0]
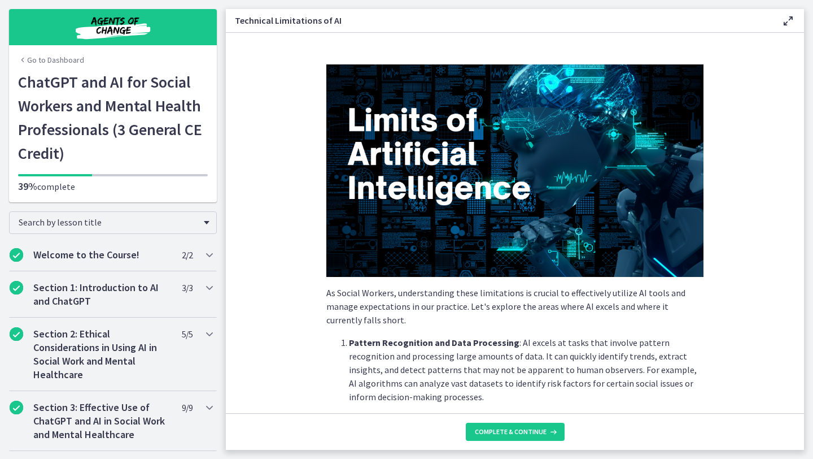
click at [580, 358] on p "Pattern Recognition and Data Processing : AI excels at tasks that involve patte…" at bounding box center [526, 370] width 355 height 68
click at [683, 395] on div "As Social Workers, understanding these limitations is crucial to effectively ut…" at bounding box center [514, 234] width 395 height 358
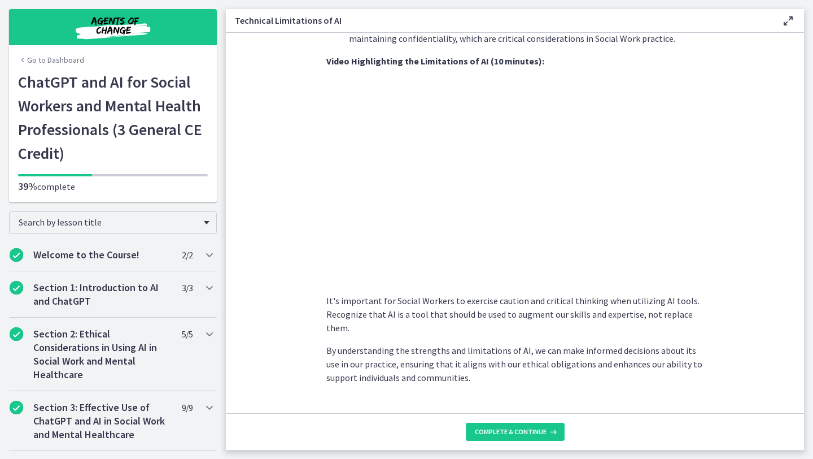
scroll to position [762, 0]
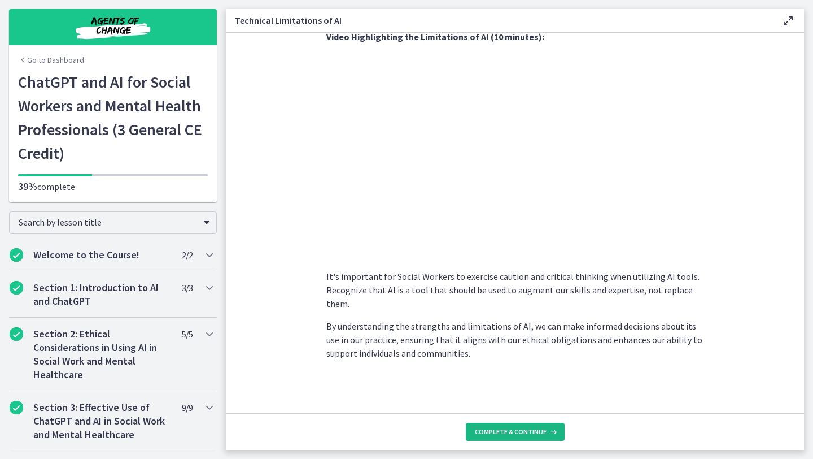
click at [560, 404] on button "Complete & continue" at bounding box center [515, 431] width 99 height 18
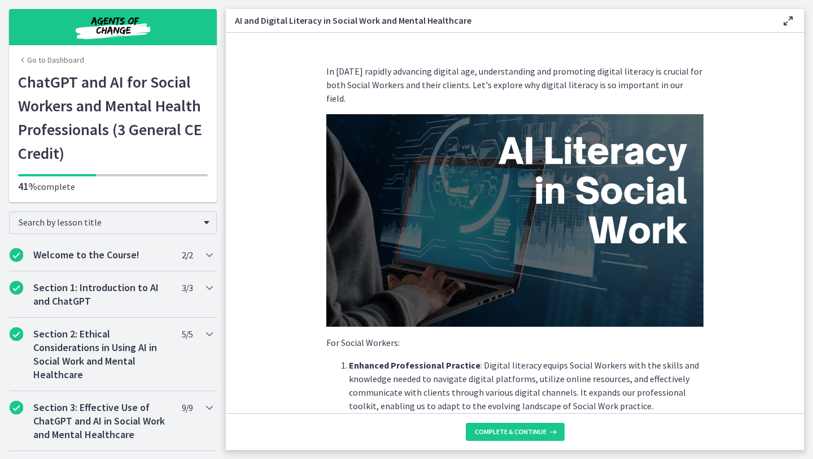
click at [683, 302] on section "In [DATE] rapidly advancing digital age, understanding and promoting digital li…" at bounding box center [515, 223] width 578 height 380
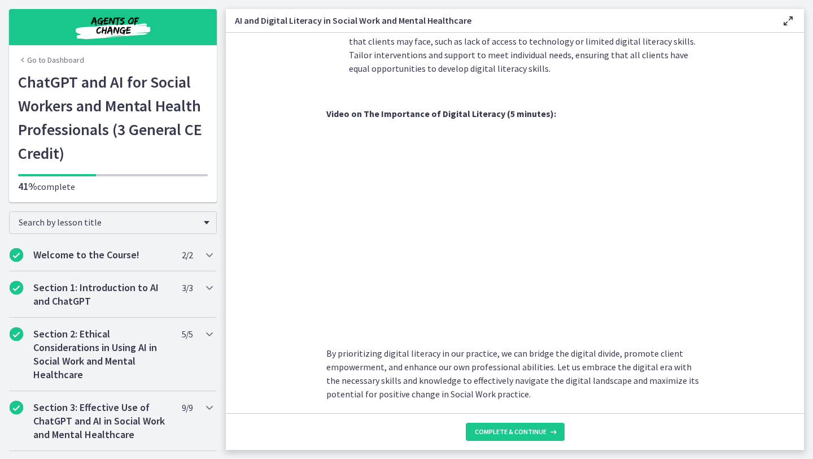
scroll to position [916, 0]
click at [225, 285] on div "Section 1: Introduction to AI and ChatGPT 3 / 3 Completed" at bounding box center [113, 294] width 226 height 46
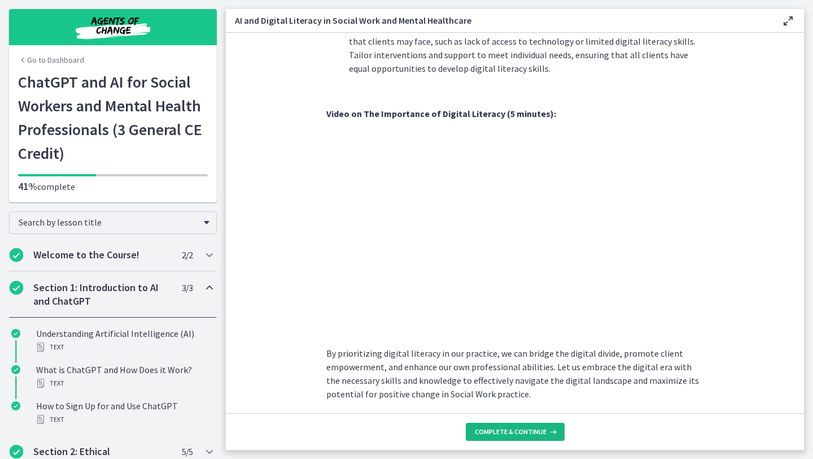
click at [488, 404] on span "Complete & continue" at bounding box center [511, 431] width 72 height 9
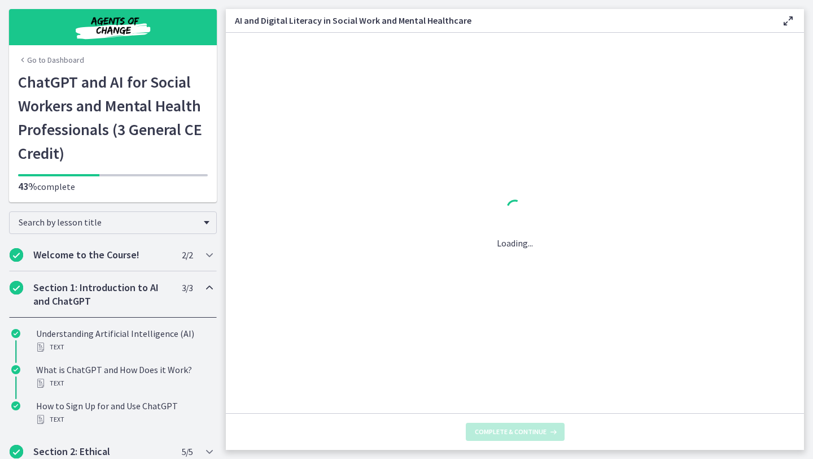
scroll to position [0, 0]
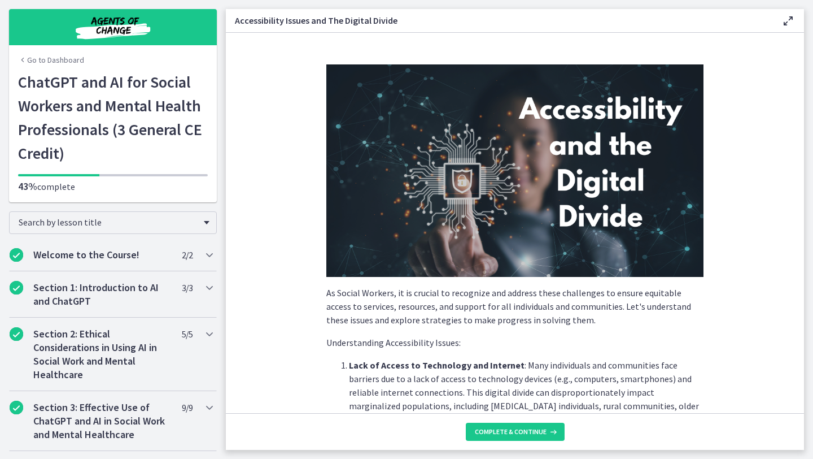
click at [653, 372] on p "Lack of Access to Technology and Internet : Many individuals and communities fa…" at bounding box center [526, 392] width 355 height 68
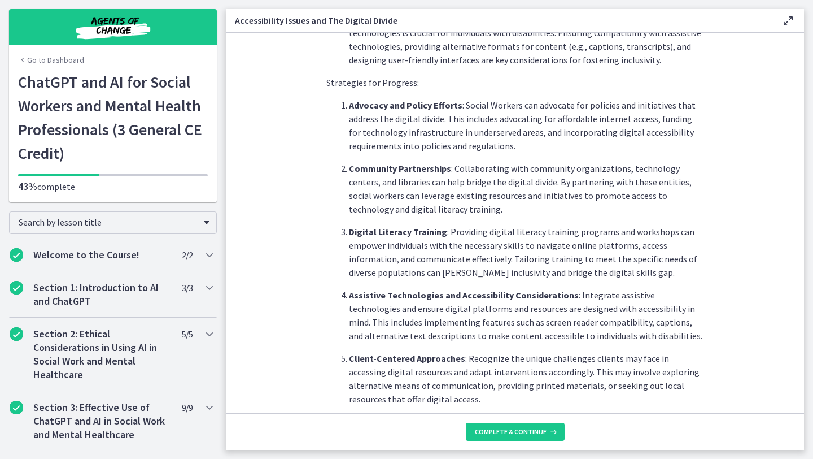
scroll to position [497, 0]
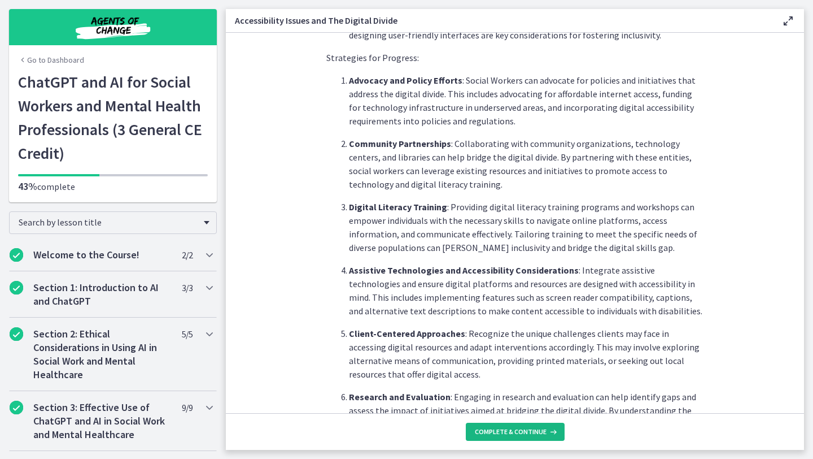
click at [547, 404] on icon at bounding box center [552, 431] width 11 height 9
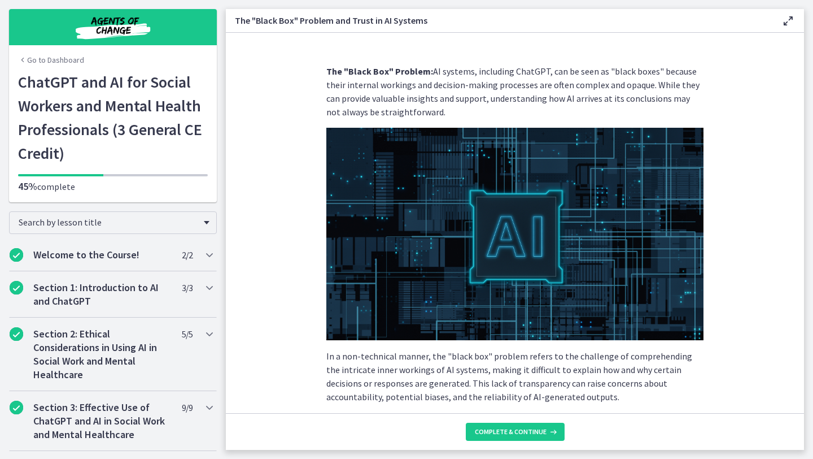
click at [609, 380] on p "In a non-technical manner, the "black box" problem refers to the challenge of c…" at bounding box center [514, 376] width 377 height 54
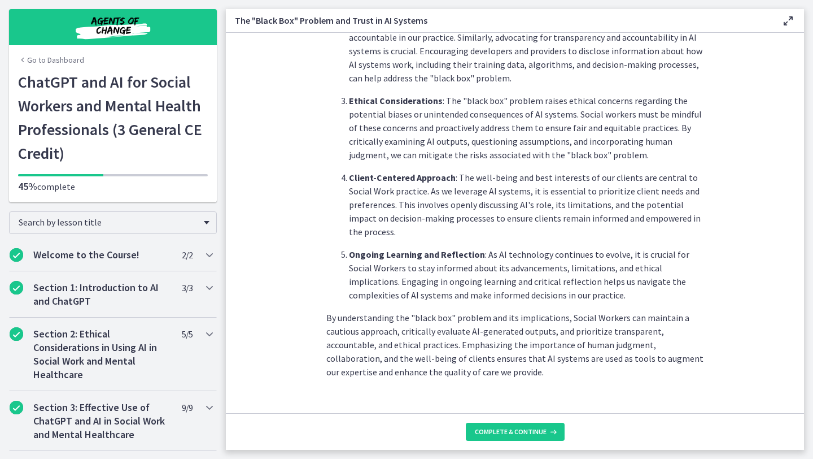
scroll to position [515, 0]
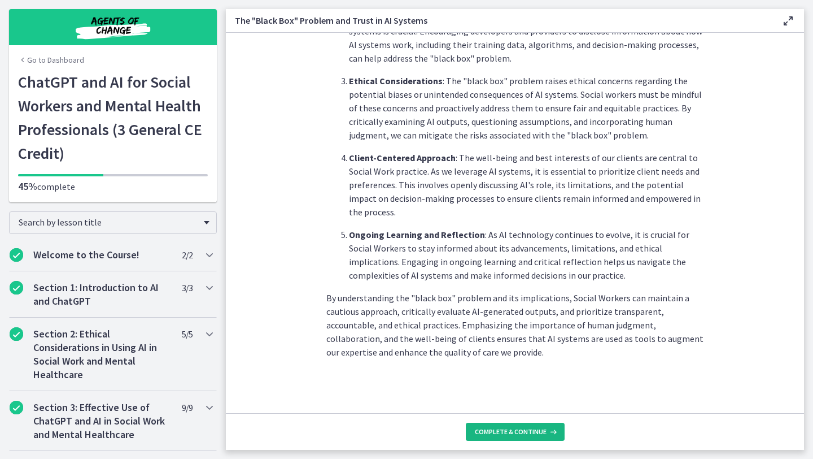
click at [551, 404] on icon at bounding box center [552, 431] width 11 height 9
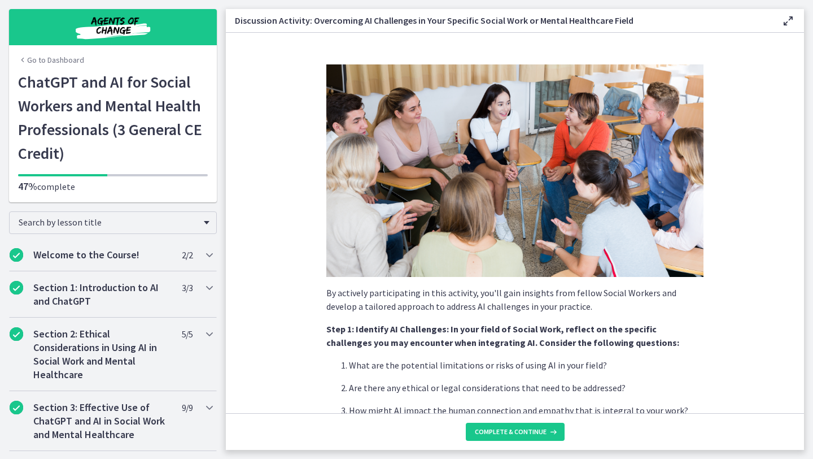
click at [631, 402] on ol "What are the potential limitations or risks of using AI in your field? Are ther…" at bounding box center [514, 410] width 377 height 104
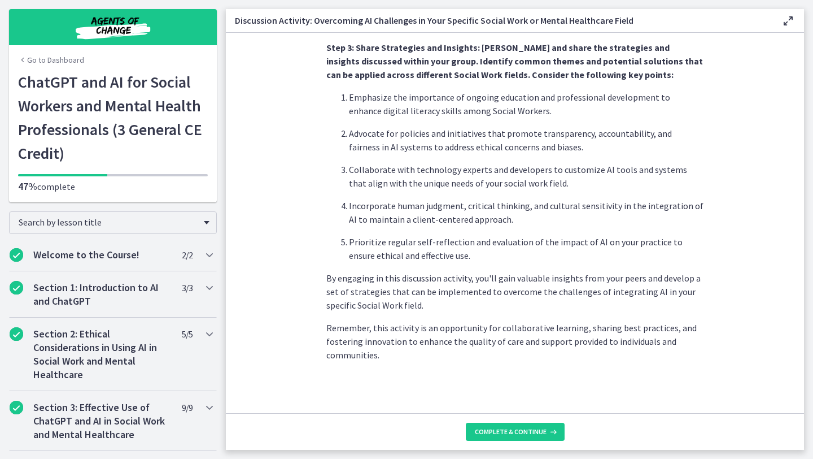
scroll to position [650, 0]
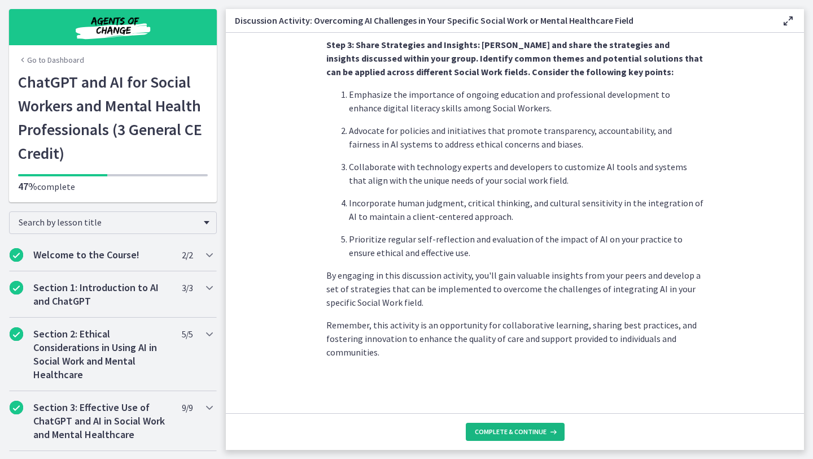
click at [557, 404] on button "Complete & continue" at bounding box center [515, 431] width 99 height 18
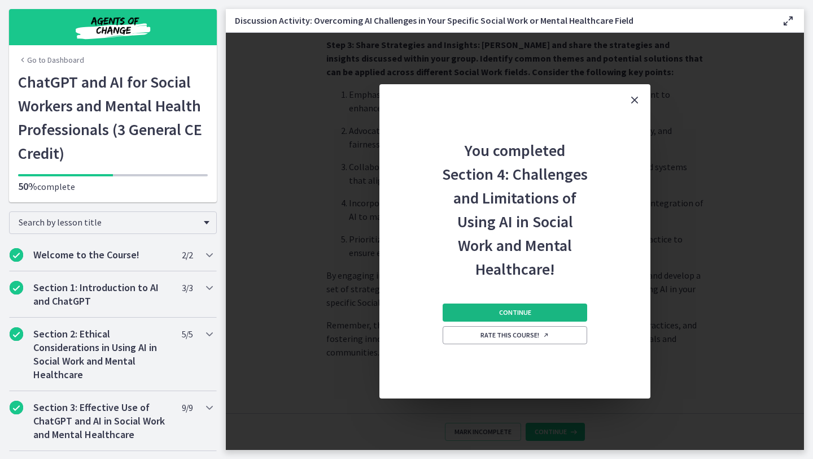
click at [550, 312] on button "Continue" at bounding box center [515, 312] width 145 height 18
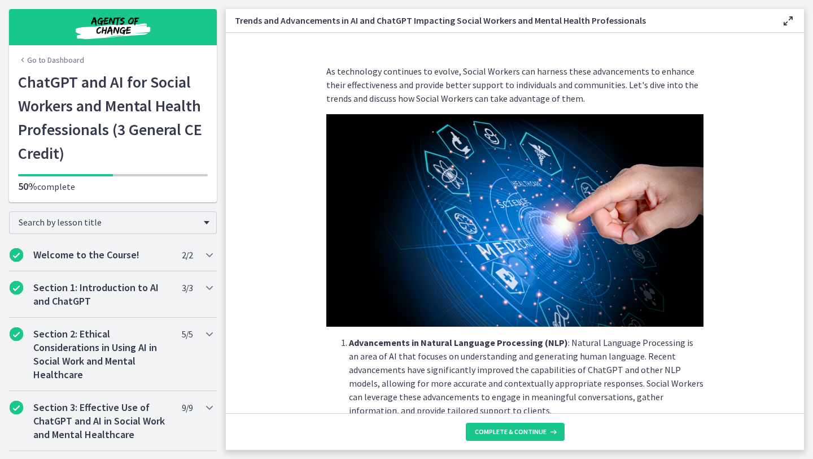
click at [683, 317] on section "As technology continues to evolve, Social Workers can harness these advancement…" at bounding box center [515, 223] width 578 height 380
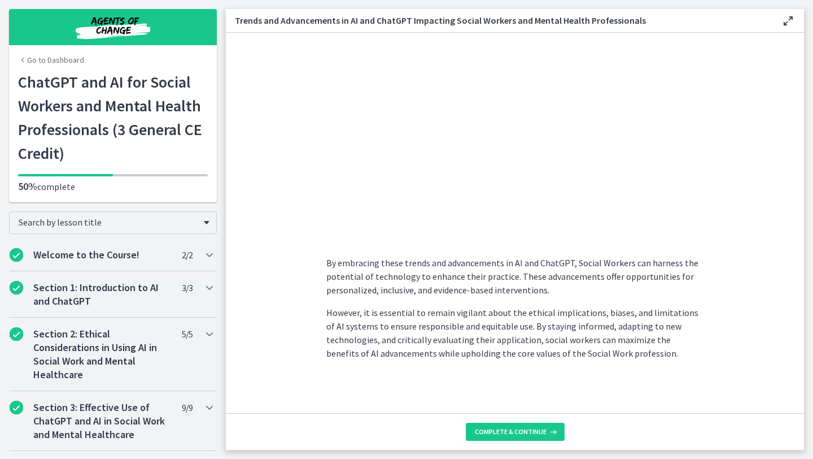
scroll to position [870, 0]
click at [557, 404] on button "Complete & continue" at bounding box center [515, 431] width 99 height 18
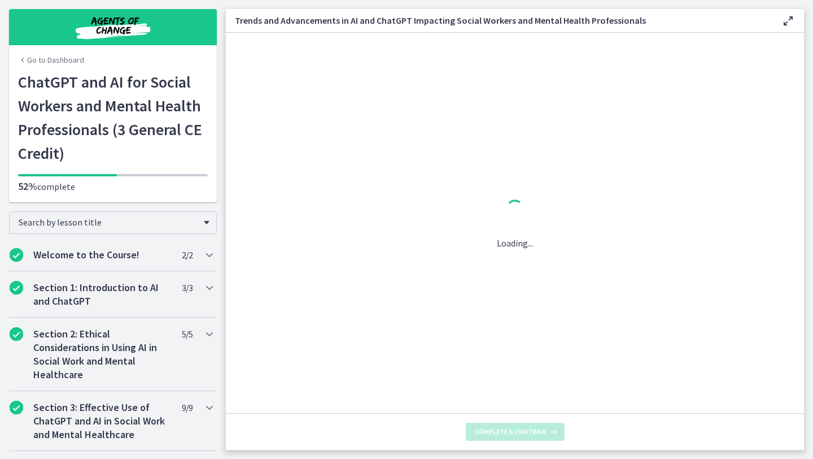
scroll to position [0, 0]
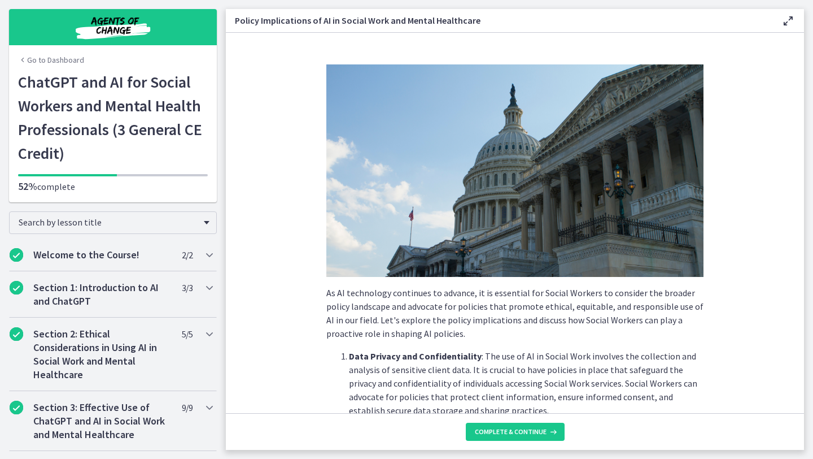
click at [683, 225] on section "As AI technology continues to advance, it is essential for Social Workers to co…" at bounding box center [515, 223] width 578 height 380
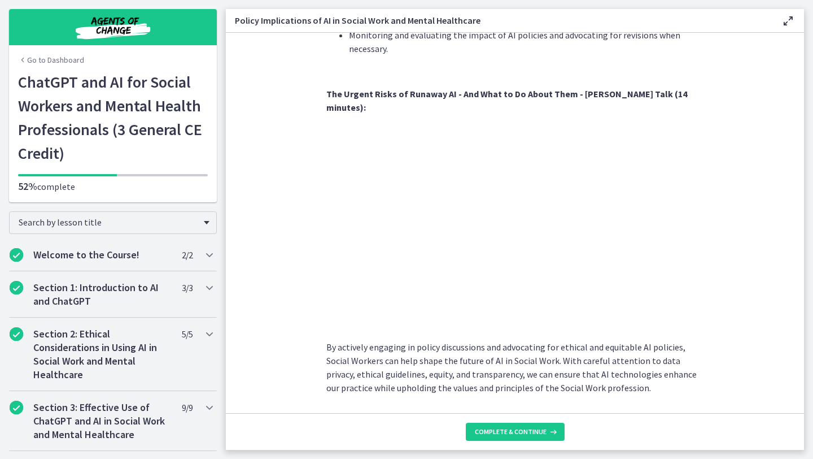
scroll to position [956, 0]
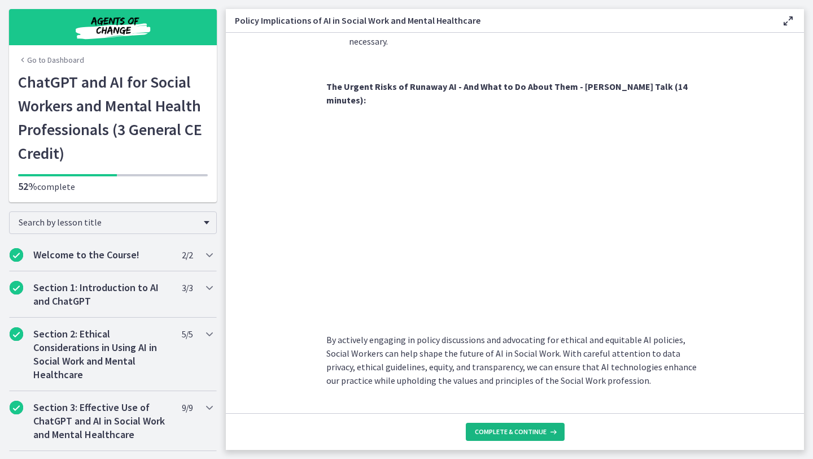
click at [539, 404] on span "Complete & continue" at bounding box center [511, 431] width 72 height 9
click at [683, 348] on section "As AI technology continues to advance, it is essential for Social Workers to co…" at bounding box center [515, 223] width 578 height 380
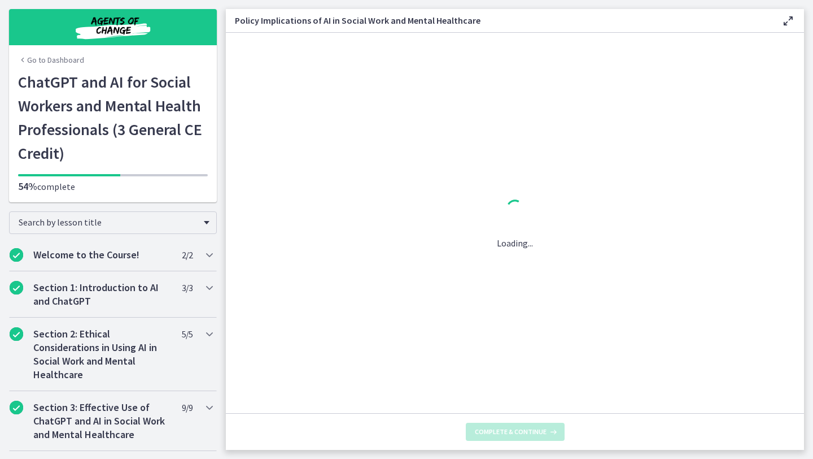
scroll to position [0, 0]
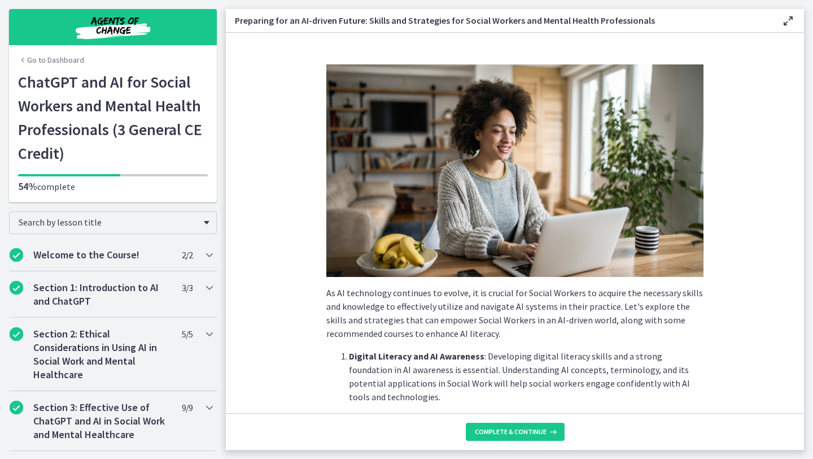
click at [582, 402] on p "Digital Literacy and AI Awareness : Developing digital literacy skills and a st…" at bounding box center [526, 376] width 355 height 54
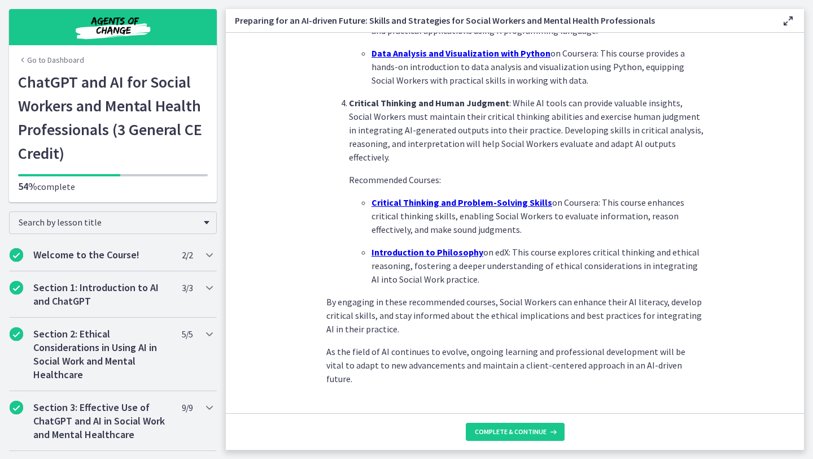
scroll to position [759, 0]
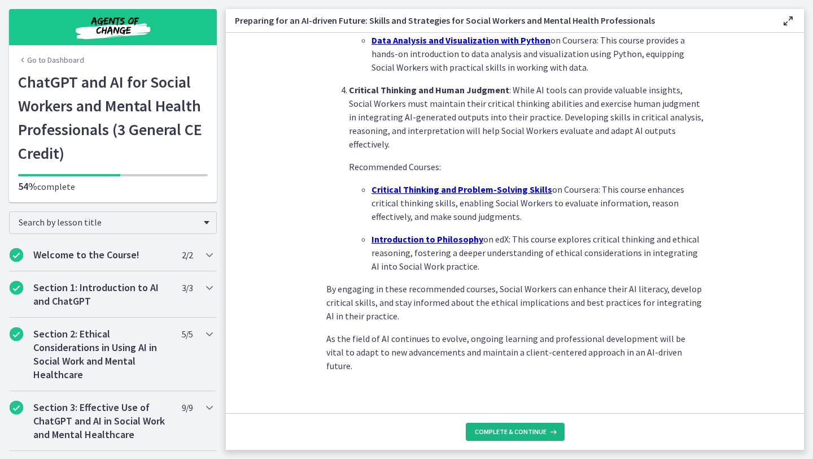
click at [548, 404] on button "Complete & continue" at bounding box center [515, 431] width 99 height 18
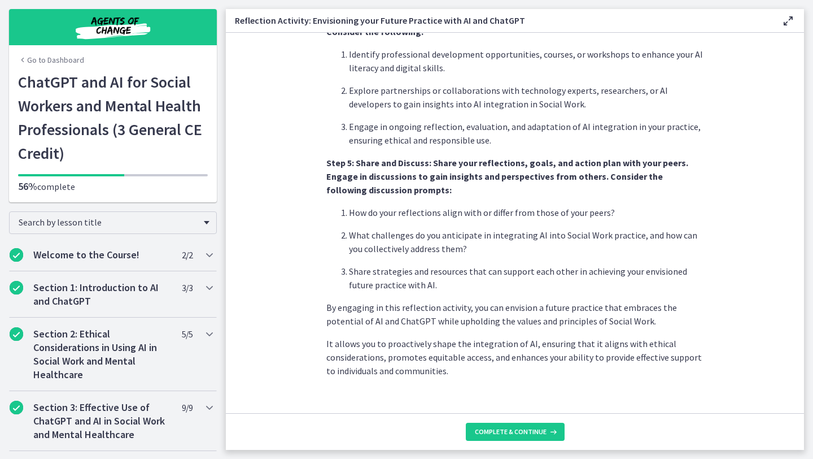
scroll to position [912, 0]
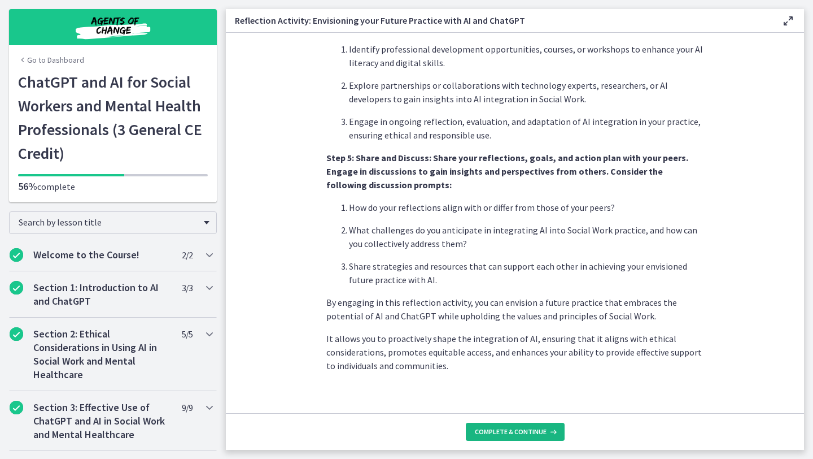
click at [532, 404] on button "Complete & continue" at bounding box center [515, 431] width 99 height 18
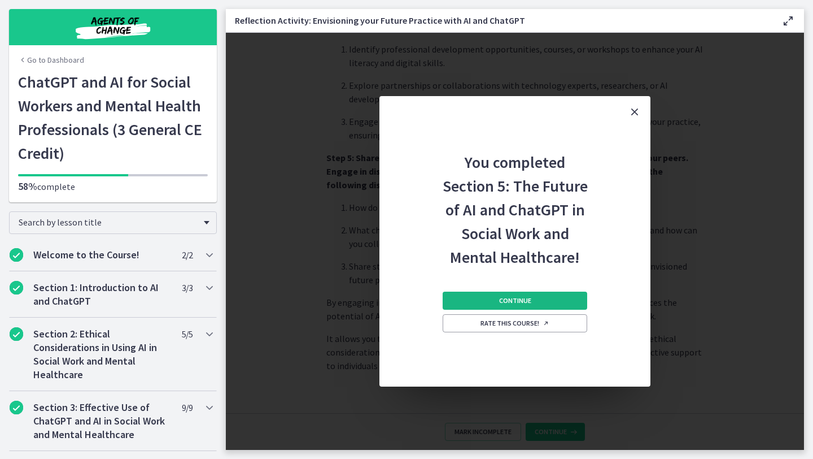
click at [556, 298] on button "Continue" at bounding box center [515, 300] width 145 height 18
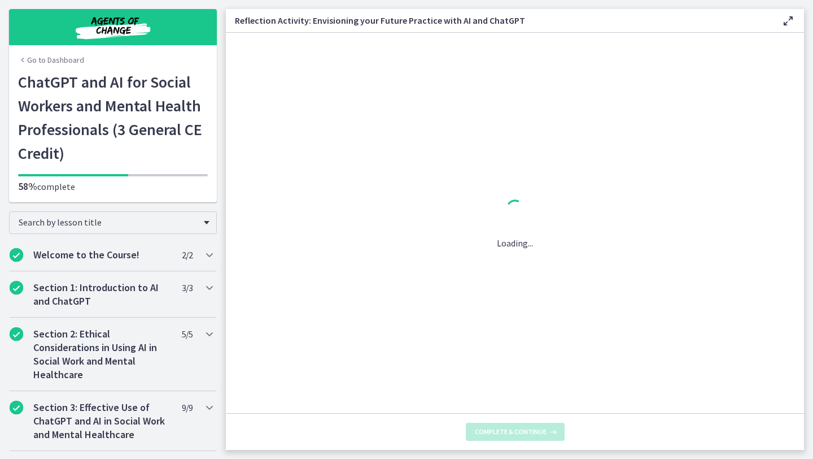
scroll to position [0, 0]
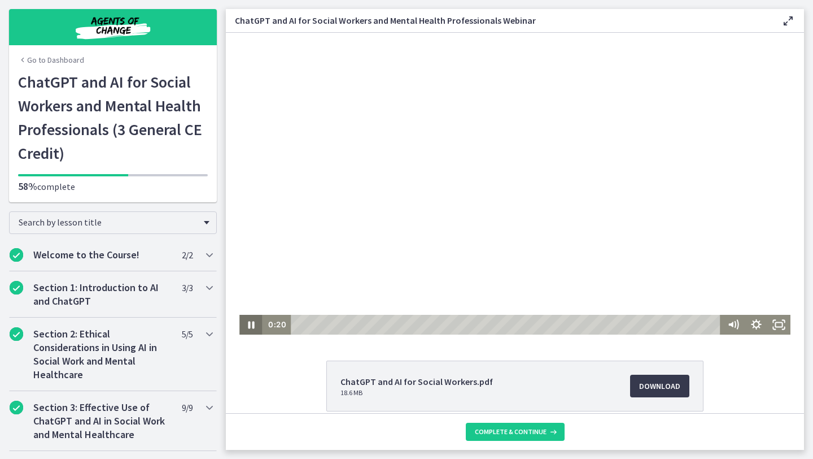
click at [257, 324] on icon "Pause" at bounding box center [250, 325] width 23 height 20
